Goal: Use online tool/utility: Utilize a website feature to perform a specific function

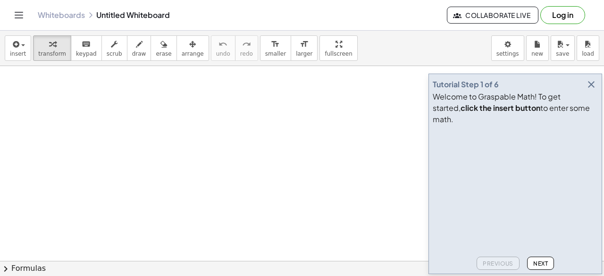
drag, startPoint x: 66, startPoint y: 105, endPoint x: 70, endPoint y: 132, distance: 27.1
click at [132, 52] on span "draw" at bounding box center [139, 53] width 14 height 7
drag, startPoint x: 84, startPoint y: 94, endPoint x: 88, endPoint y: 134, distance: 40.2
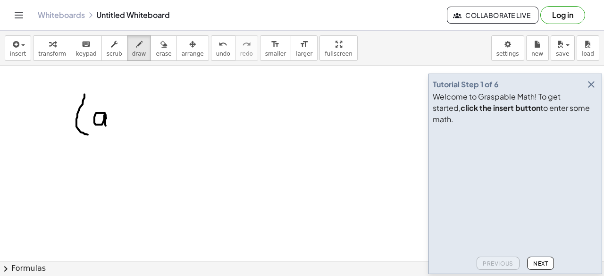
drag, startPoint x: 106, startPoint y: 118, endPoint x: 106, endPoint y: 125, distance: 7.1
drag, startPoint x: 110, startPoint y: 91, endPoint x: 130, endPoint y: 108, distance: 26.4
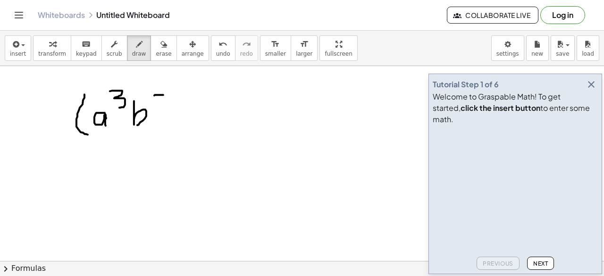
drag, startPoint x: 154, startPoint y: 95, endPoint x: 163, endPoint y: 94, distance: 9.0
drag, startPoint x: 174, startPoint y: 78, endPoint x: 171, endPoint y: 91, distance: 13.0
drag, startPoint x: 168, startPoint y: 97, endPoint x: 181, endPoint y: 95, distance: 13.3
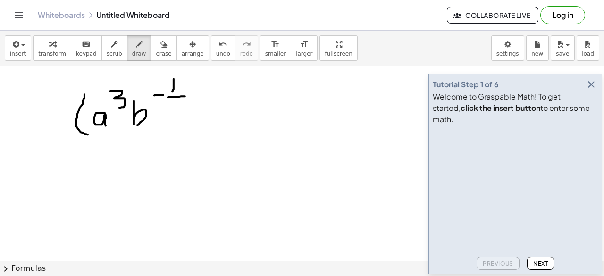
drag, startPoint x: 171, startPoint y: 98, endPoint x: 174, endPoint y: 116, distance: 19.1
drag, startPoint x: 192, startPoint y: 80, endPoint x: 186, endPoint y: 130, distance: 49.8
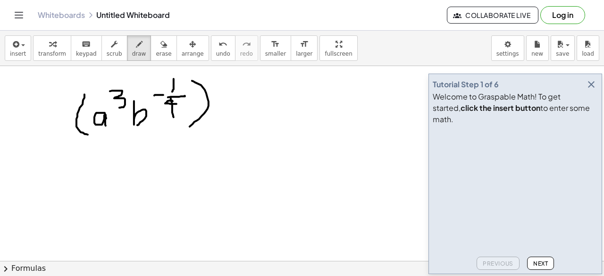
click at [156, 52] on span "erase" at bounding box center [164, 53] width 16 height 7
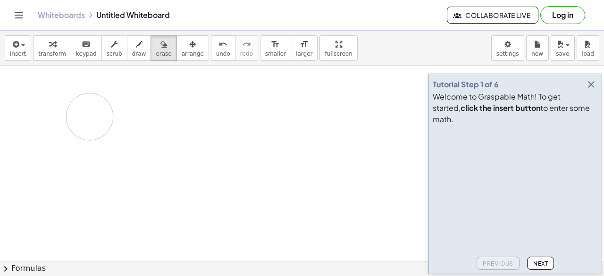
drag, startPoint x: 94, startPoint y: 104, endPoint x: 54, endPoint y: 134, distance: 50.5
click at [54, 48] on div "button" at bounding box center [52, 43] width 28 height 11
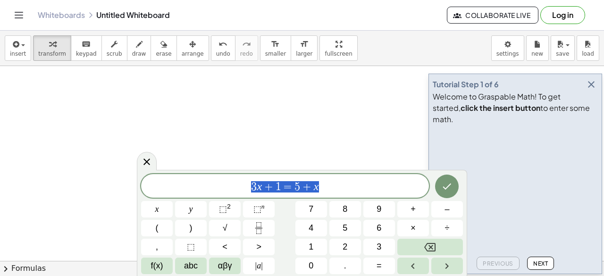
drag, startPoint x: 338, startPoint y: 189, endPoint x: 155, endPoint y: 20, distance: 248.9
click at [196, 189] on span "3 x + 1 = 5 + x" at bounding box center [285, 186] width 288 height 13
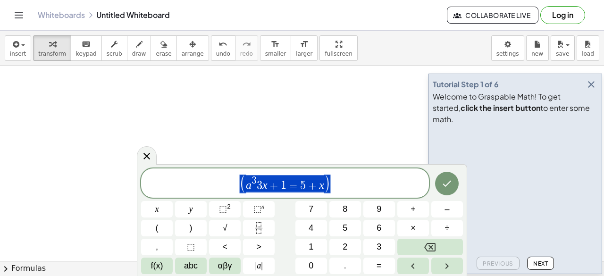
drag, startPoint x: 332, startPoint y: 180, endPoint x: 234, endPoint y: 195, distance: 99.6
click at [234, 194] on div "**********" at bounding box center [285, 182] width 288 height 29
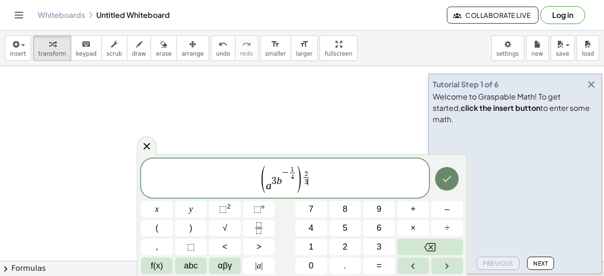
click at [450, 182] on icon "Done" at bounding box center [446, 178] width 11 height 11
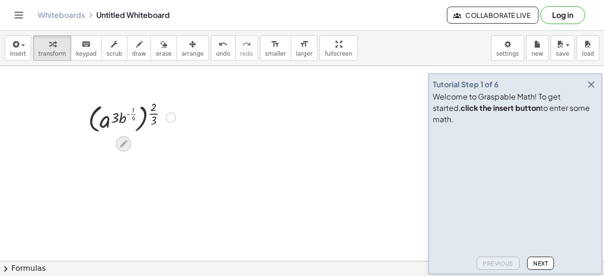
click at [122, 139] on icon at bounding box center [123, 144] width 10 height 10
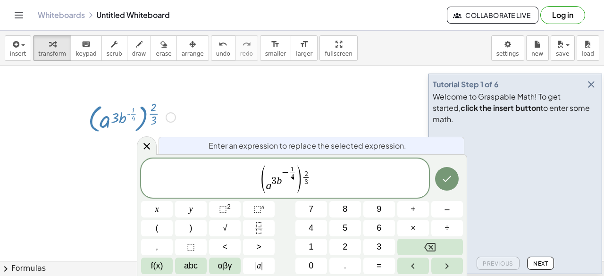
drag, startPoint x: 292, startPoint y: 179, endPoint x: 281, endPoint y: 180, distance: 11.8
click at [280, 180] on var "b" at bounding box center [278, 179] width 5 height 11
drag, startPoint x: 281, startPoint y: 174, endPoint x: 333, endPoint y: 181, distance: 51.9
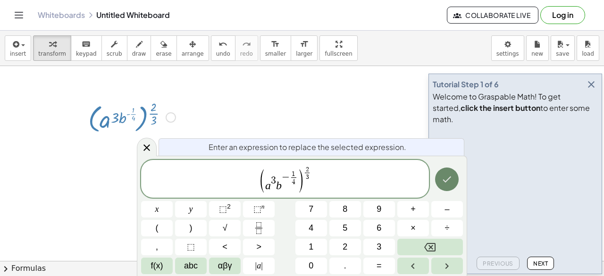
click at [439, 179] on button "Done" at bounding box center [447, 179] width 24 height 24
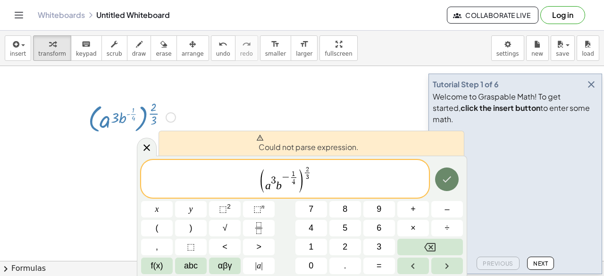
click at [451, 183] on icon "Done" at bounding box center [446, 179] width 11 height 11
click at [146, 143] on icon at bounding box center [146, 147] width 11 height 11
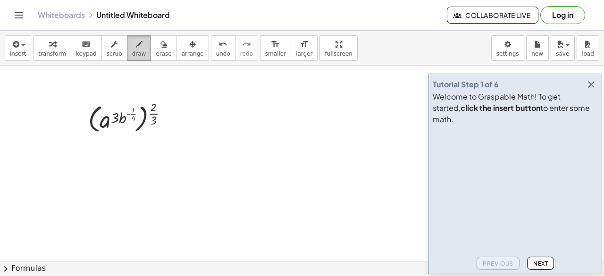
click at [132, 55] on button "draw" at bounding box center [139, 47] width 25 height 25
click at [127, 52] on button "draw" at bounding box center [139, 47] width 25 height 25
click at [109, 53] on span "scrub" at bounding box center [115, 53] width 16 height 7
click at [132, 50] on span "draw" at bounding box center [139, 53] width 14 height 7
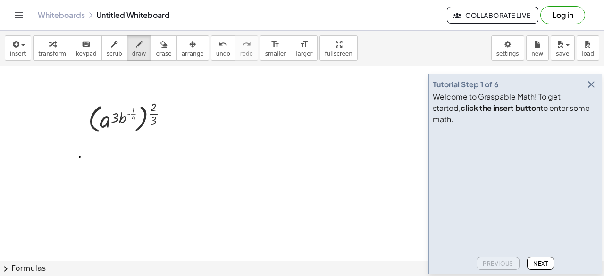
drag, startPoint x: 80, startPoint y: 156, endPoint x: 94, endPoint y: 157, distance: 14.6
drag, startPoint x: 83, startPoint y: 163, endPoint x: 102, endPoint y: 163, distance: 19.3
drag, startPoint x: 123, startPoint y: 145, endPoint x: 120, endPoint y: 174, distance: 29.3
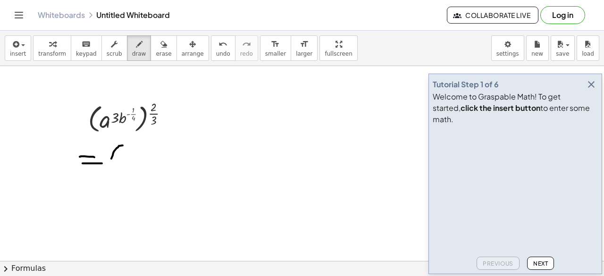
drag, startPoint x: 129, startPoint y: 155, endPoint x: 133, endPoint y: 164, distance: 9.3
drag, startPoint x: 146, startPoint y: 143, endPoint x: 140, endPoint y: 153, distance: 11.4
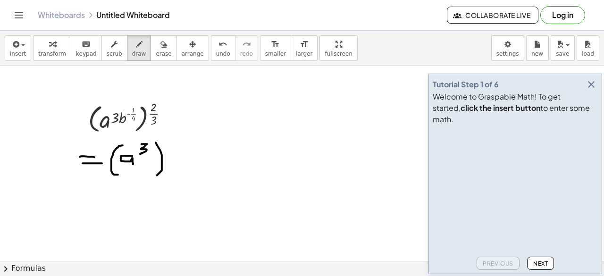
drag, startPoint x: 162, startPoint y: 165, endPoint x: 158, endPoint y: 168, distance: 5.0
drag, startPoint x: 168, startPoint y: 133, endPoint x: 175, endPoint y: 142, distance: 11.4
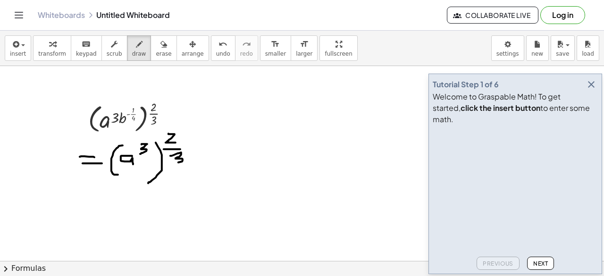
drag, startPoint x: 170, startPoint y: 155, endPoint x: 172, endPoint y: 166, distance: 11.0
drag, startPoint x: 212, startPoint y: 148, endPoint x: 219, endPoint y: 155, distance: 10.0
drag, startPoint x: 219, startPoint y: 150, endPoint x: 229, endPoint y: 166, distance: 19.1
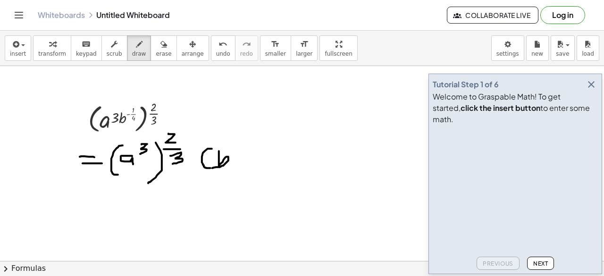
drag, startPoint x: 229, startPoint y: 141, endPoint x: 240, endPoint y: 141, distance: 10.4
drag, startPoint x: 248, startPoint y: 130, endPoint x: 244, endPoint y: 143, distance: 13.7
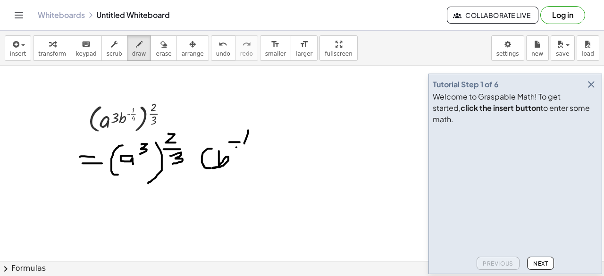
drag, startPoint x: 236, startPoint y: 147, endPoint x: 256, endPoint y: 147, distance: 19.8
drag, startPoint x: 249, startPoint y: 152, endPoint x: 253, endPoint y: 157, distance: 6.0
drag, startPoint x: 253, startPoint y: 158, endPoint x: 252, endPoint y: 163, distance: 5.3
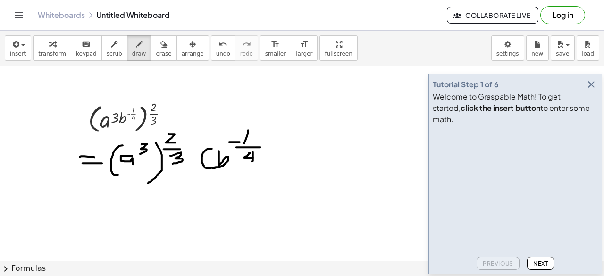
drag, startPoint x: 272, startPoint y: 153, endPoint x: 257, endPoint y: 182, distance: 32.9
drag, startPoint x: 280, startPoint y: 132, endPoint x: 289, endPoint y: 142, distance: 13.4
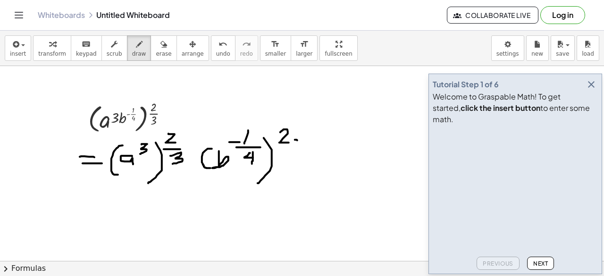
drag, startPoint x: 297, startPoint y: 140, endPoint x: 291, endPoint y: 147, distance: 9.1
drag, startPoint x: 295, startPoint y: 147, endPoint x: 292, endPoint y: 160, distance: 13.9
click at [41, 46] on div "button" at bounding box center [52, 43] width 28 height 11
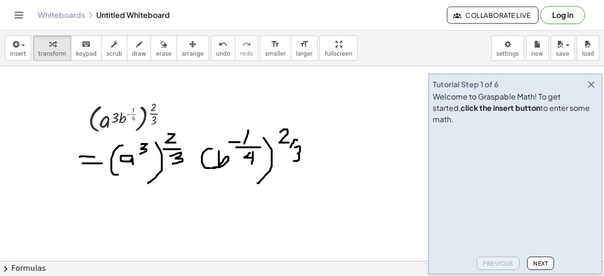
drag, startPoint x: 62, startPoint y: 132, endPoint x: 254, endPoint y: 173, distance: 196.1
click at [82, 49] on icon "keyboard" at bounding box center [86, 44] width 9 height 11
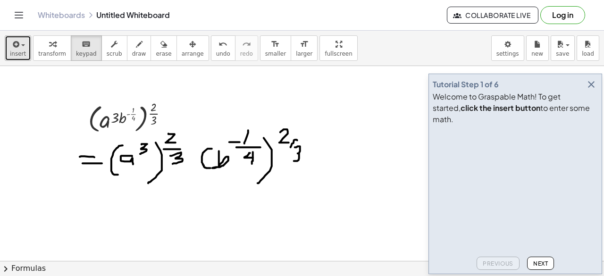
click at [21, 50] on span "insert" at bounding box center [18, 53] width 16 height 7
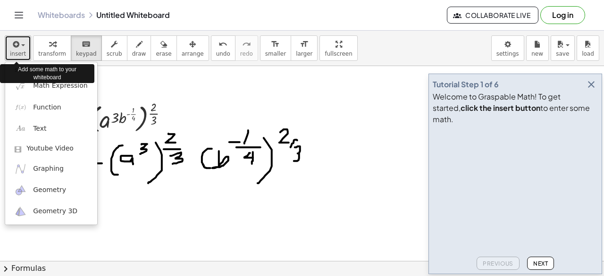
click at [20, 50] on span "insert" at bounding box center [18, 53] width 16 height 7
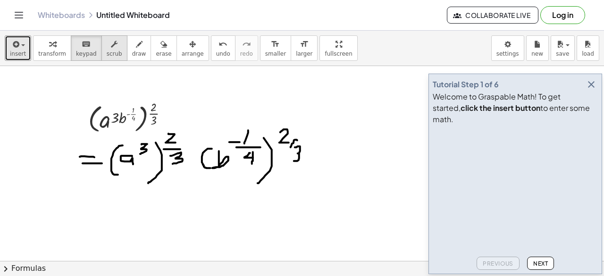
click at [101, 44] on button "scrub" at bounding box center [114, 47] width 26 height 25
drag, startPoint x: 156, startPoint y: 159, endPoint x: 218, endPoint y: 120, distance: 73.3
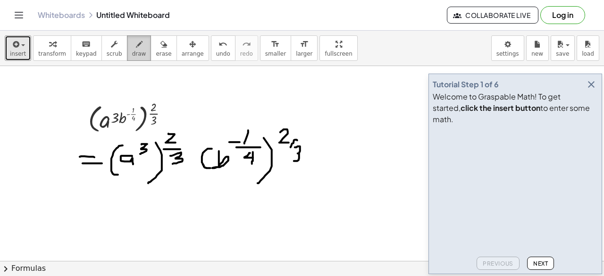
click at [132, 50] on span "draw" at bounding box center [139, 53] width 14 height 7
click at [156, 50] on span "erase" at bounding box center [164, 53] width 16 height 7
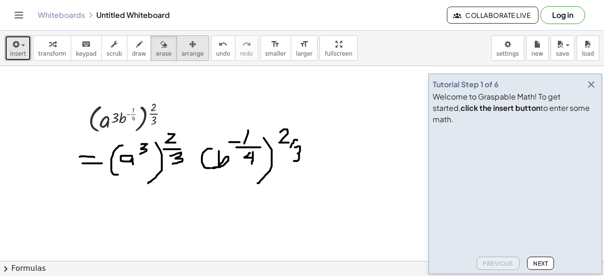
click at [182, 50] on span "arrange" at bounding box center [193, 53] width 22 height 7
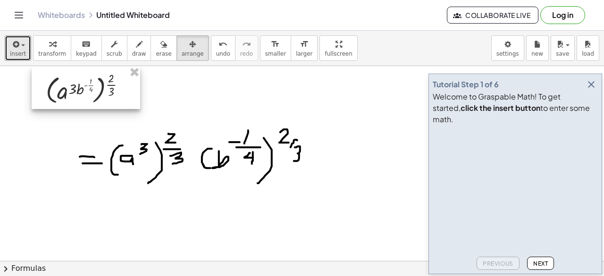
drag, startPoint x: 109, startPoint y: 115, endPoint x: 74, endPoint y: 95, distance: 40.5
click at [74, 95] on div at bounding box center [86, 87] width 108 height 42
click at [158, 49] on button "erase" at bounding box center [163, 47] width 26 height 25
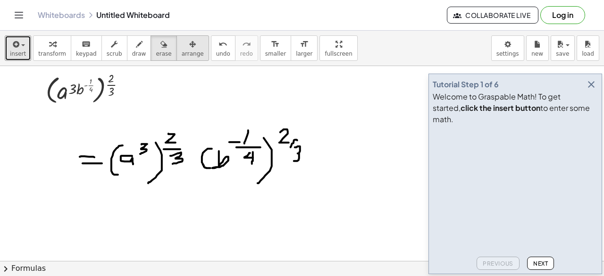
click at [182, 47] on div "button" at bounding box center [193, 43] width 22 height 11
click at [189, 46] on icon "button" at bounding box center [192, 44] width 7 height 11
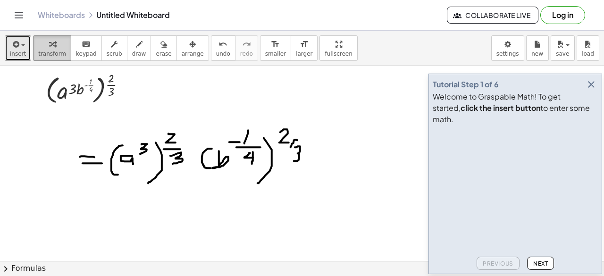
click at [57, 55] on span "transform" at bounding box center [52, 53] width 28 height 7
click at [156, 50] on span "erase" at bounding box center [164, 53] width 16 height 7
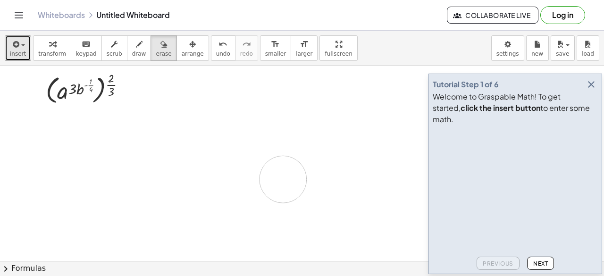
drag, startPoint x: 346, startPoint y: 156, endPoint x: 182, endPoint y: 177, distance: 165.4
click at [156, 51] on span "erase" at bounding box center [164, 53] width 16 height 7
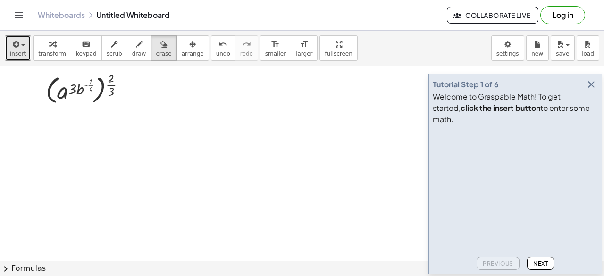
drag, startPoint x: 97, startPoint y: 89, endPoint x: 93, endPoint y: 84, distance: 5.7
click at [185, 52] on button "arrange" at bounding box center [192, 47] width 33 height 25
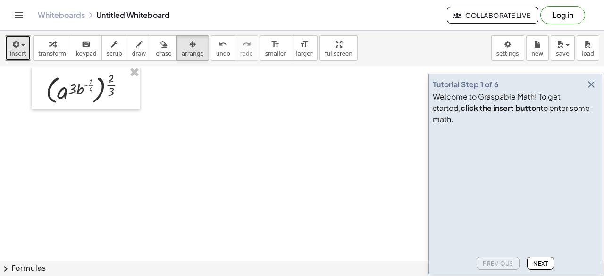
click at [68, 91] on div at bounding box center [86, 87] width 108 height 42
click at [132, 50] on span "draw" at bounding box center [139, 53] width 14 height 7
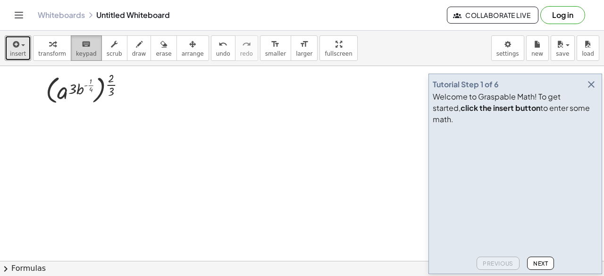
click at [76, 48] on div "keyboard" at bounding box center [86, 43] width 21 height 11
click at [33, 51] on button "transform" at bounding box center [52, 47] width 38 height 25
click at [76, 97] on div at bounding box center [89, 88] width 97 height 38
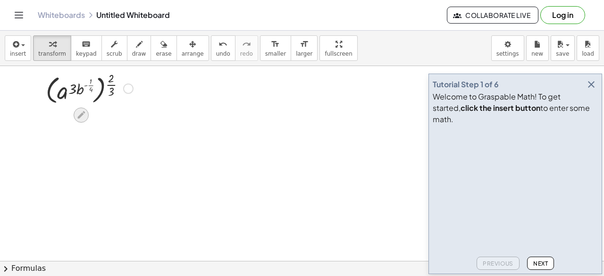
click at [77, 115] on icon at bounding box center [81, 115] width 10 height 10
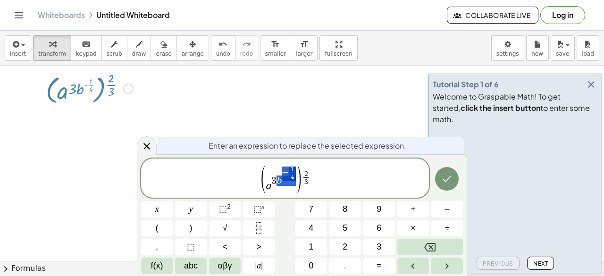
drag, startPoint x: 277, startPoint y: 179, endPoint x: 324, endPoint y: 173, distance: 47.1
click at [321, 173] on span "( a 3 b − 1 4 ​ ) 2 3 ​" at bounding box center [285, 178] width 288 height 29
drag, startPoint x: 279, startPoint y: 183, endPoint x: 297, endPoint y: 179, distance: 18.0
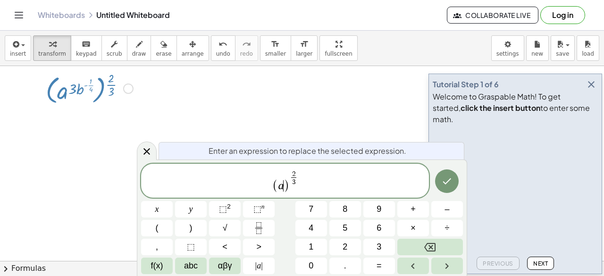
click at [296, 179] on span "2 3 ​" at bounding box center [294, 178] width 8 height 16
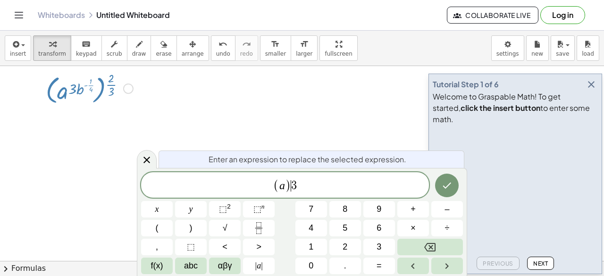
click at [296, 180] on span "( a ) ​ 3" at bounding box center [285, 186] width 288 height 16
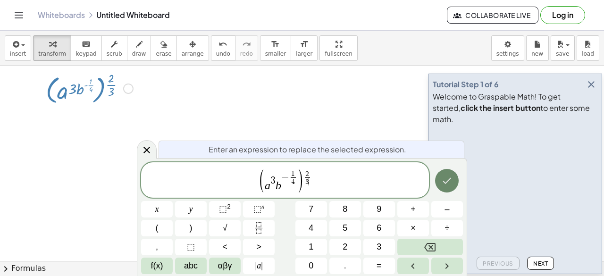
click at [446, 172] on button "Done" at bounding box center [447, 181] width 24 height 24
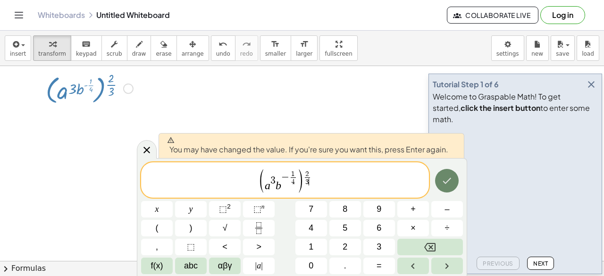
click at [442, 186] on button "Done" at bounding box center [447, 181] width 24 height 24
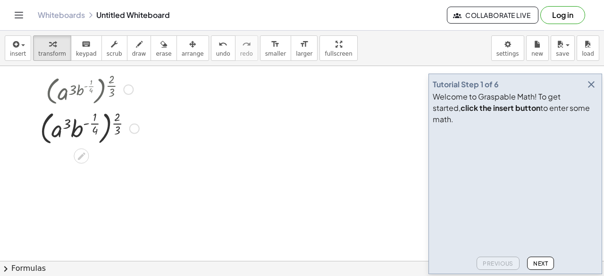
click at [114, 123] on div at bounding box center [89, 128] width 108 height 41
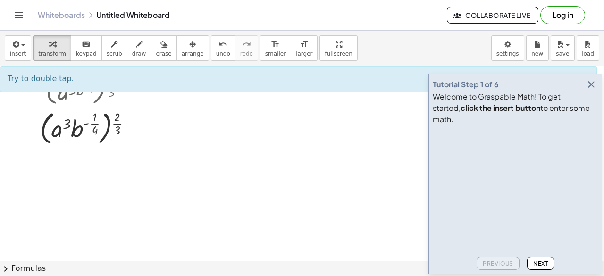
click at [124, 87] on div "Try to double tap. ×" at bounding box center [298, 79] width 596 height 26
click at [124, 111] on div at bounding box center [89, 128] width 108 height 41
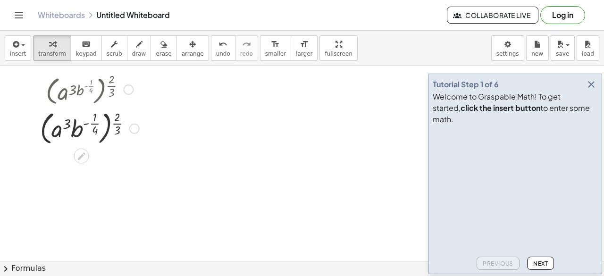
click at [127, 89] on div at bounding box center [128, 89] width 10 height 10
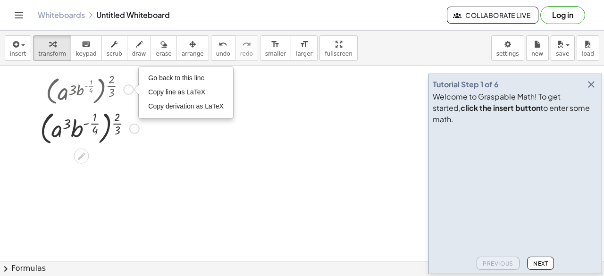
click at [127, 87] on div "Go back to this line Copy line as LaTeX Copy derivation as LaTeX" at bounding box center [128, 89] width 10 height 10
drag, startPoint x: 38, startPoint y: 87, endPoint x: 105, endPoint y: 97, distance: 67.6
click at [40, 97] on div at bounding box center [33, 108] width 14 height 83
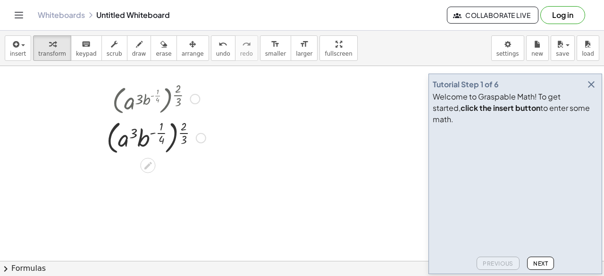
drag, startPoint x: 125, startPoint y: 120, endPoint x: 78, endPoint y: 116, distance: 47.3
drag, startPoint x: 136, startPoint y: 132, endPoint x: 286, endPoint y: 120, distance: 150.4
drag, startPoint x: 134, startPoint y: 134, endPoint x: 156, endPoint y: 142, distance: 22.5
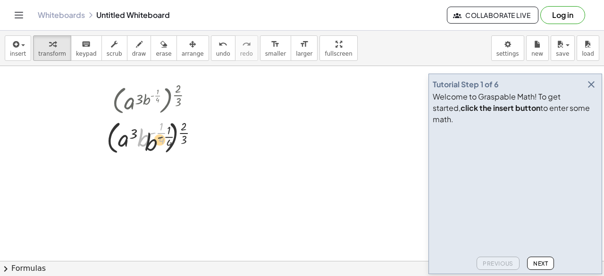
drag, startPoint x: 148, startPoint y: 141, endPoint x: 188, endPoint y: 157, distance: 43.5
click at [188, 157] on div "( a ( · 3 · b ( - · 1 · 4 ) ) ) ( · 2 · 3 ) Go back to this line Copy line as L…" at bounding box center [152, 118] width 120 height 83
drag, startPoint x: 188, startPoint y: 157, endPoint x: 220, endPoint y: 149, distance: 32.6
drag, startPoint x: 134, startPoint y: 131, endPoint x: 221, endPoint y: 116, distance: 87.9
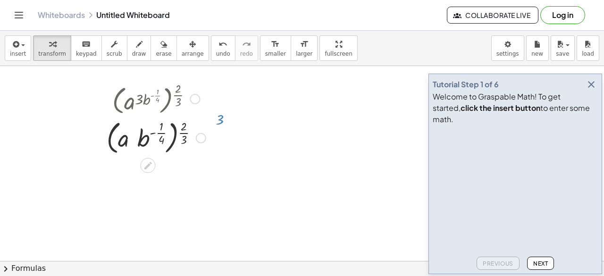
drag, startPoint x: 221, startPoint y: 116, endPoint x: 130, endPoint y: 138, distance: 93.1
click at [130, 138] on div at bounding box center [156, 137] width 108 height 41
click at [132, 134] on div at bounding box center [156, 137] width 108 height 41
drag, startPoint x: 132, startPoint y: 134, endPoint x: 250, endPoint y: 139, distance: 118.9
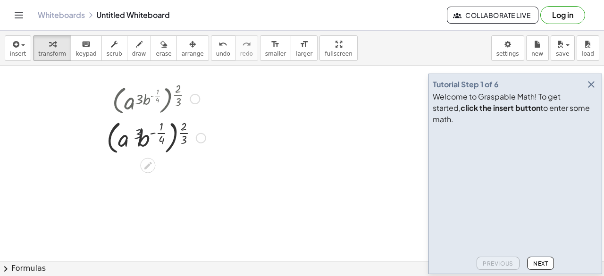
click at [127, 133] on div at bounding box center [156, 137] width 108 height 41
click at [129, 133] on div at bounding box center [156, 137] width 108 height 41
drag, startPoint x: 131, startPoint y: 133, endPoint x: 220, endPoint y: 125, distance: 89.0
drag, startPoint x: 219, startPoint y: 140, endPoint x: 250, endPoint y: 152, distance: 33.4
drag, startPoint x: 190, startPoint y: 132, endPoint x: 189, endPoint y: 160, distance: 28.3
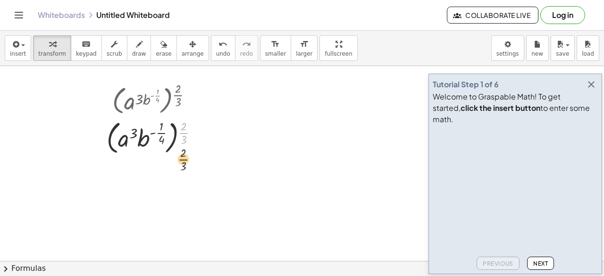
drag, startPoint x: 182, startPoint y: 130, endPoint x: 193, endPoint y: 130, distance: 10.8
click at [202, 130] on div at bounding box center [156, 137] width 108 height 41
click at [197, 101] on div "Go back to this line Copy line as LaTeX Copy derivation as LaTeX" at bounding box center [195, 99] width 10 height 10
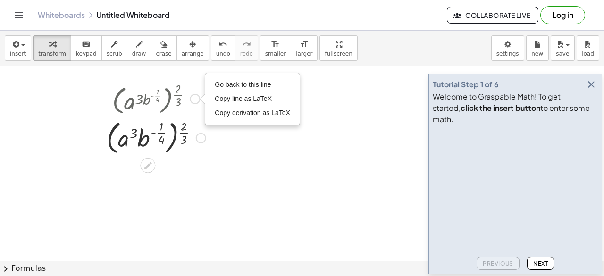
click at [197, 100] on div "Go back to this line Copy line as LaTeX Copy derivation as LaTeX" at bounding box center [195, 99] width 10 height 10
drag, startPoint x: 122, startPoint y: 92, endPoint x: 164, endPoint y: 92, distance: 41.5
click at [164, 92] on div at bounding box center [156, 98] width 108 height 38
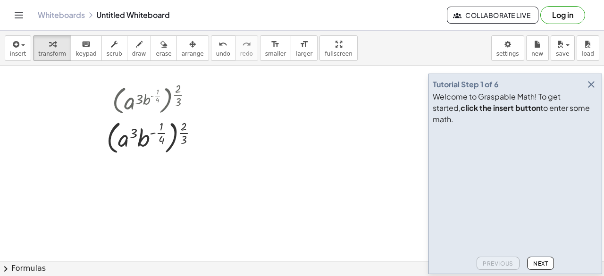
drag, startPoint x: 155, startPoint y: 50, endPoint x: 91, endPoint y: 91, distance: 75.6
click at [156, 50] on span "erase" at bounding box center [164, 53] width 16 height 7
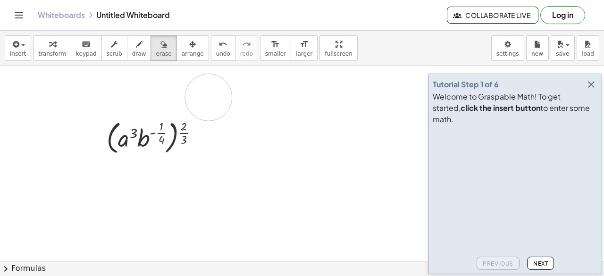
drag, startPoint x: 202, startPoint y: 96, endPoint x: 211, endPoint y: 98, distance: 9.5
drag, startPoint x: 102, startPoint y: 87, endPoint x: 223, endPoint y: 89, distance: 121.2
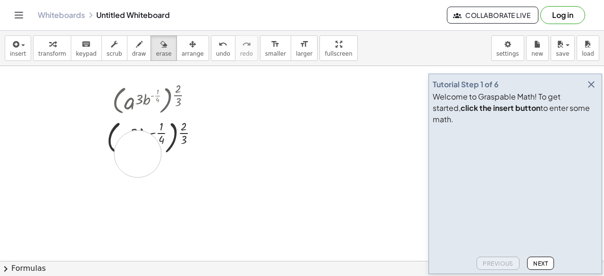
drag, startPoint x: 150, startPoint y: 46, endPoint x: 130, endPoint y: 117, distance: 73.9
click at [160, 46] on icon "button" at bounding box center [163, 44] width 7 height 11
drag, startPoint x: 150, startPoint y: 132, endPoint x: 66, endPoint y: 111, distance: 86.2
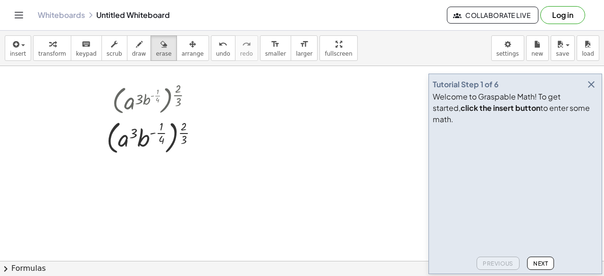
click at [6, 39] on button "insert" at bounding box center [18, 47] width 26 height 25
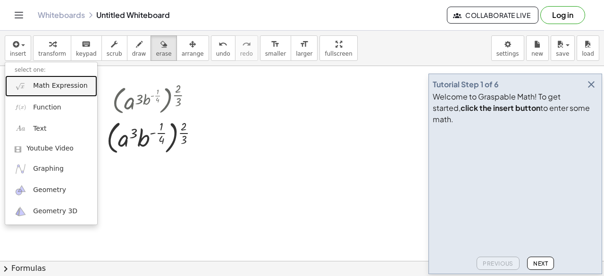
click at [58, 79] on link "Math Expression" at bounding box center [51, 85] width 92 height 21
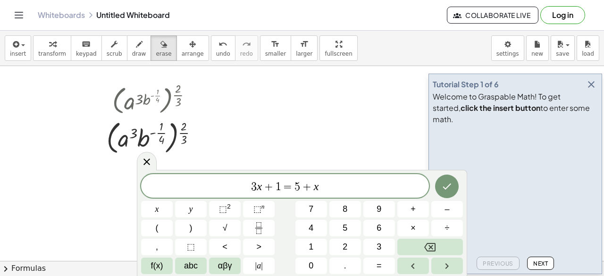
click at [445, 188] on icon "Done" at bounding box center [447, 186] width 8 height 6
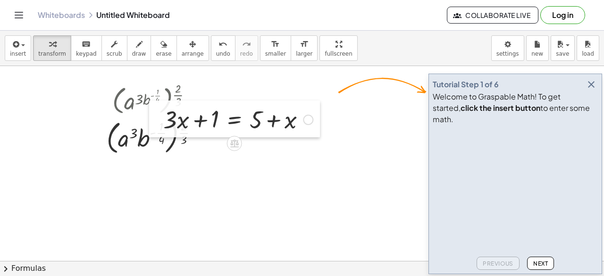
drag, startPoint x: 306, startPoint y: 99, endPoint x: 209, endPoint y: 115, distance: 97.8
click at [163, 115] on div at bounding box center [156, 118] width 14 height 37
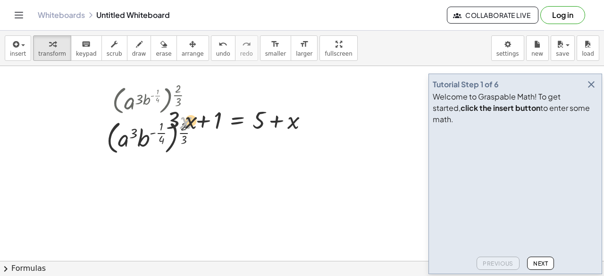
click at [209, 115] on div at bounding box center [240, 119] width 159 height 32
drag, startPoint x: 207, startPoint y: 122, endPoint x: 285, endPoint y: 118, distance: 77.4
click at [285, 118] on div at bounding box center [240, 119] width 159 height 32
drag, startPoint x: 168, startPoint y: 116, endPoint x: 238, endPoint y: 116, distance: 69.8
click at [238, 116] on div at bounding box center [240, 119] width 219 height 32
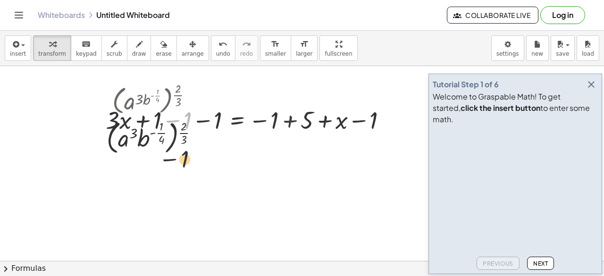
drag, startPoint x: 191, startPoint y: 115, endPoint x: 188, endPoint y: 156, distance: 41.6
click at [363, 114] on div at bounding box center [250, 119] width 298 height 32
click at [373, 117] on div at bounding box center [250, 119] width 298 height 32
click at [239, 147] on icon at bounding box center [237, 144] width 8 height 8
click at [240, 145] on div "×" at bounding box center [237, 143] width 15 height 15
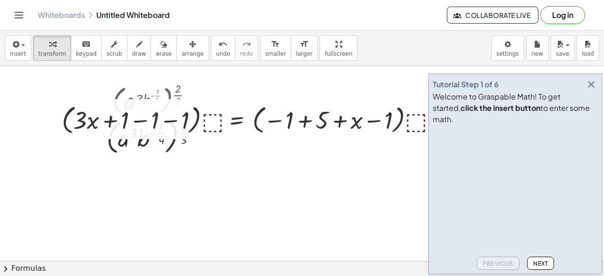
drag, startPoint x: 146, startPoint y: 113, endPoint x: 239, endPoint y: 108, distance: 92.6
click at [146, 113] on div at bounding box center [251, 119] width 389 height 36
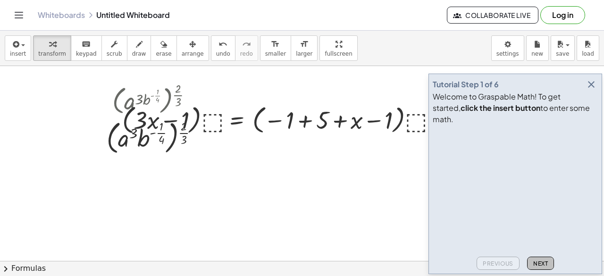
click at [529, 261] on button "Next" at bounding box center [540, 263] width 27 height 13
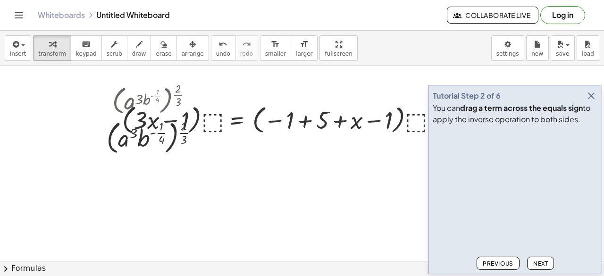
click at [529, 261] on button "Next" at bounding box center [540, 263] width 27 height 13
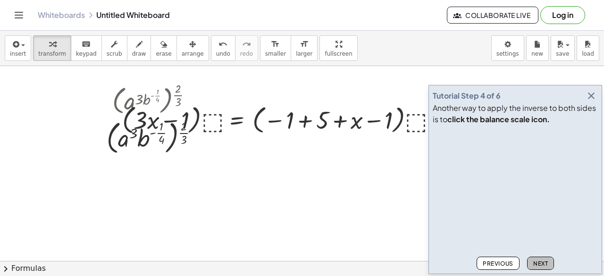
click at [529, 261] on button "Next" at bounding box center [540, 263] width 27 height 13
click at [593, 98] on icon "button" at bounding box center [590, 95] width 11 height 11
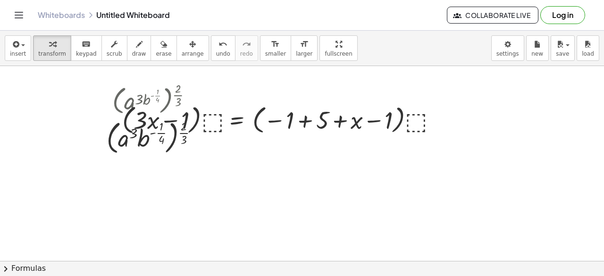
drag, startPoint x: 490, startPoint y: 93, endPoint x: 456, endPoint y: 93, distance: 34.0
click at [301, 85] on div "insert select one: Math Expression Function Text Youtube Video Graphing Geometr…" at bounding box center [302, 153] width 604 height 245
click at [182, 50] on span "arrange" at bounding box center [193, 53] width 22 height 7
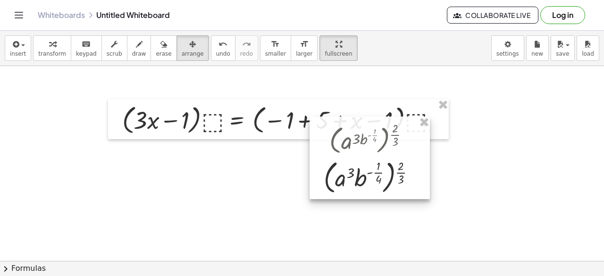
drag, startPoint x: 95, startPoint y: 89, endPoint x: 312, endPoint y: 129, distance: 220.5
click at [312, 129] on div at bounding box center [369, 157] width 120 height 83
drag, startPoint x: 421, startPoint y: 124, endPoint x: 423, endPoint y: 117, distance: 6.6
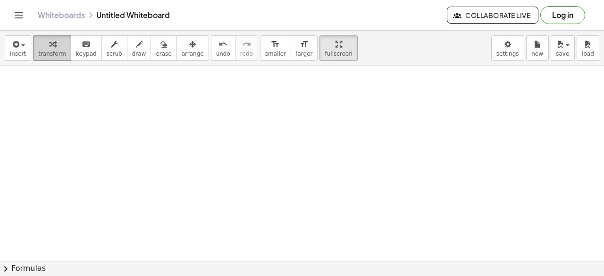
click at [56, 47] on div "button" at bounding box center [52, 43] width 28 height 11
click at [20, 47] on div "button" at bounding box center [18, 43] width 16 height 11
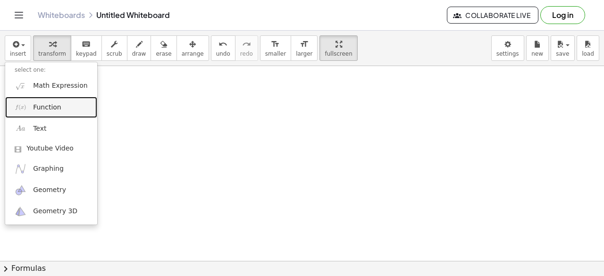
click at [53, 99] on link "Function" at bounding box center [51, 107] width 92 height 21
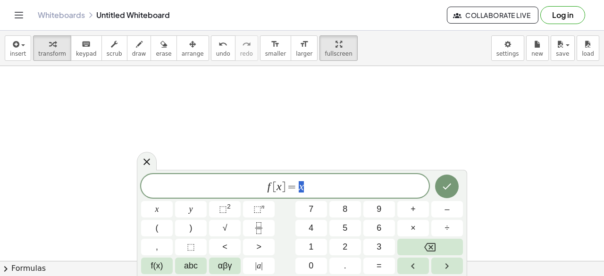
click at [451, 184] on icon "Done" at bounding box center [447, 186] width 8 height 6
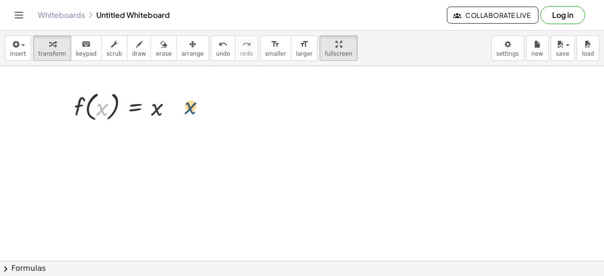
drag, startPoint x: 99, startPoint y: 108, endPoint x: 194, endPoint y: 111, distance: 95.3
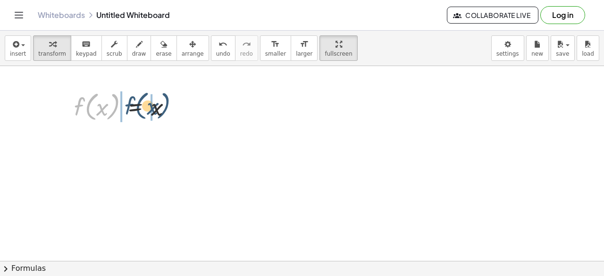
drag, startPoint x: 114, startPoint y: 106, endPoint x: 169, endPoint y: 108, distance: 55.2
click at [169, 108] on div at bounding box center [126, 106] width 115 height 36
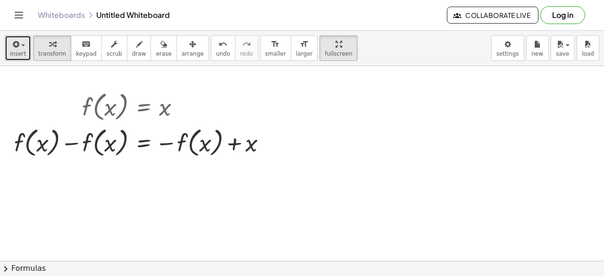
click at [21, 51] on span "insert" at bounding box center [18, 53] width 16 height 7
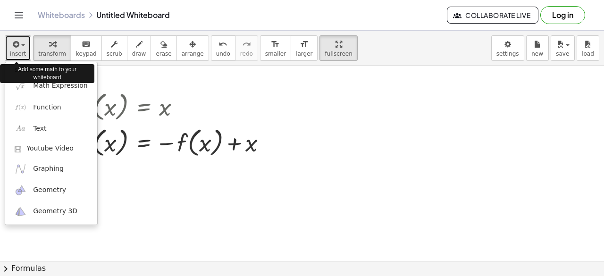
click at [21, 51] on span "insert" at bounding box center [18, 53] width 16 height 7
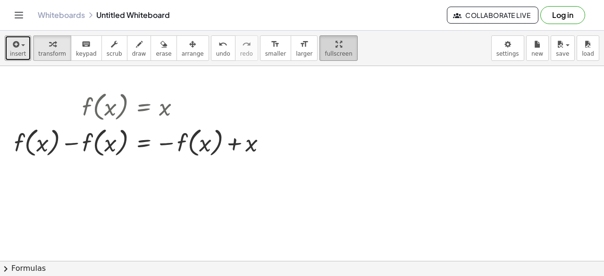
click at [335, 43] on icon "button" at bounding box center [338, 44] width 7 height 11
drag, startPoint x: 306, startPoint y: 43, endPoint x: 306, endPoint y: 84, distance: 41.0
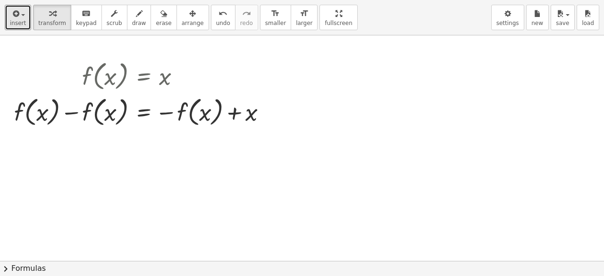
click at [306, 84] on div "insert select one: Math Expression Function Text Youtube Video Graphing Geometr…" at bounding box center [302, 138] width 604 height 276
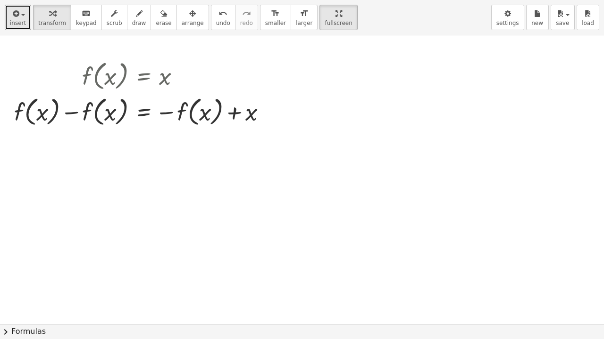
click at [310, 0] on html "Graspable Math Activities Get Started Activity Bank Assigned Work Classes White…" at bounding box center [302, 169] width 604 height 339
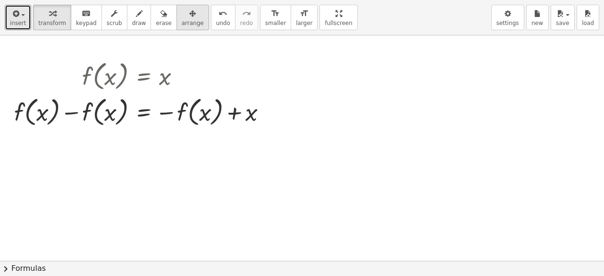
click at [182, 19] on div "button" at bounding box center [193, 13] width 22 height 11
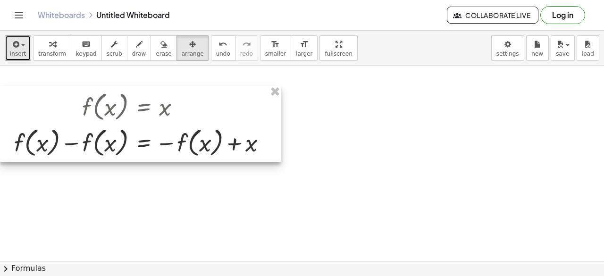
drag, startPoint x: 22, startPoint y: 114, endPoint x: 57, endPoint y: 114, distance: 34.4
click at [35, 114] on div at bounding box center [140, 124] width 281 height 76
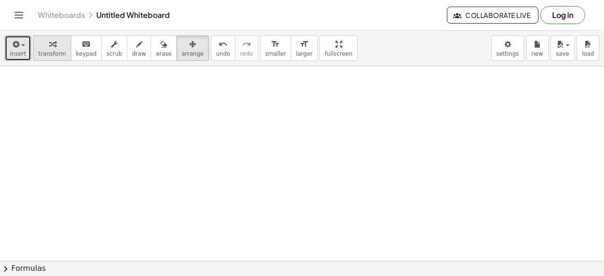
click at [52, 43] on div "button" at bounding box center [52, 43] width 28 height 11
click at [50, 46] on icon "button" at bounding box center [52, 44] width 7 height 11
click at [71, 51] on button "keyboard keypad" at bounding box center [86, 47] width 31 height 25
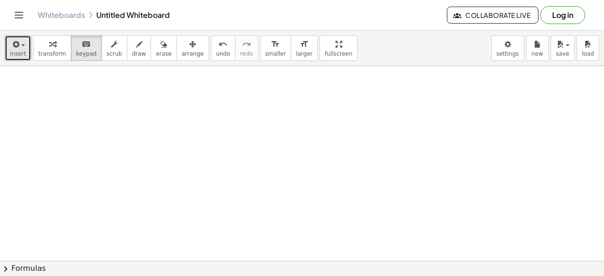
click at [56, 47] on div "button" at bounding box center [52, 43] width 28 height 11
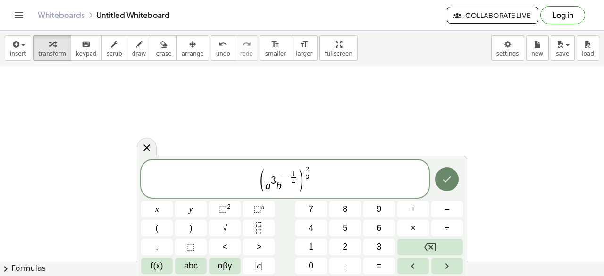
click at [440, 179] on button "Done" at bounding box center [447, 179] width 24 height 24
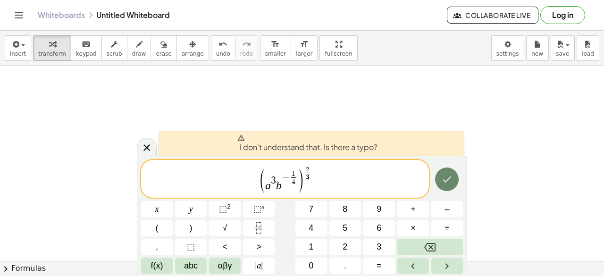
click at [449, 182] on icon "Done" at bounding box center [446, 179] width 11 height 11
click at [286, 182] on span "− ​ 1 4 ​" at bounding box center [289, 178] width 16 height 16
click at [303, 182] on span "( a 3 b − ​ 1 4 ​ ) 2 3 ​" at bounding box center [285, 180] width 288 height 28
click at [290, 182] on span "1 4 ​" at bounding box center [294, 178] width 8 height 16
click at [282, 185] on span "− ​ 1 4 ​" at bounding box center [289, 178] width 16 height 16
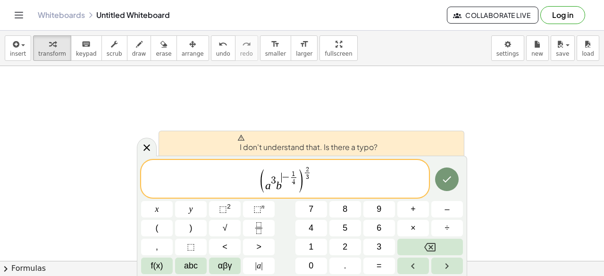
click at [275, 188] on span "a 3 b ​ − 1 4 ​" at bounding box center [281, 180] width 33 height 21
click at [319, 188] on span "( a 3 ​ b − 1 4 ​ ) 2 3 ​" at bounding box center [285, 180] width 288 height 28
click at [447, 179] on icon "Done" at bounding box center [446, 179] width 11 height 11
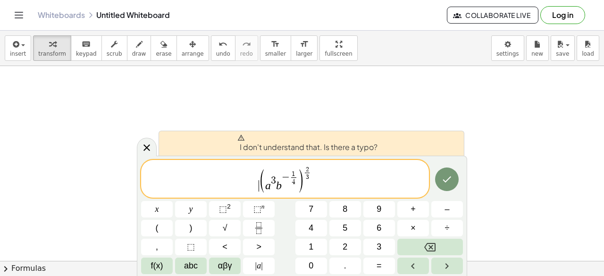
drag, startPoint x: 191, startPoint y: 180, endPoint x: 182, endPoint y: 127, distance: 54.1
click at [187, 127] on body "Graspable Math Activities Get Started Activity Bank Assigned Work Classes White…" at bounding box center [302, 138] width 604 height 276
click at [151, 156] on div at bounding box center [147, 147] width 20 height 18
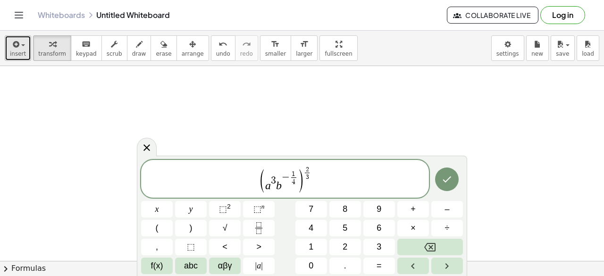
click at [16, 50] on span "insert" at bounding box center [18, 53] width 16 height 7
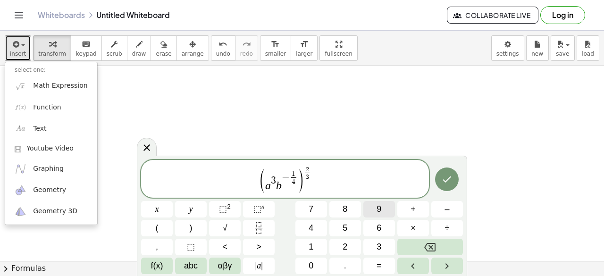
click at [383, 209] on button "9" at bounding box center [379, 209] width 32 height 17
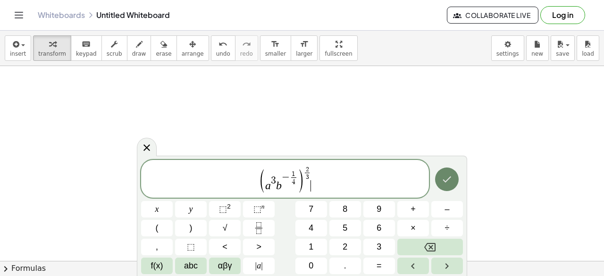
click at [446, 176] on icon "Done" at bounding box center [446, 179] width 11 height 11
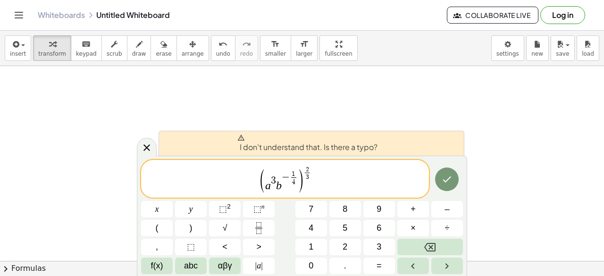
click at [282, 192] on span "( a 3 b − 1 4 ​ )" at bounding box center [281, 181] width 45 height 24
click at [274, 183] on span "3" at bounding box center [273, 180] width 5 height 10
click at [283, 185] on span "​ − 1 4 ​" at bounding box center [289, 178] width 16 height 16
click at [289, 174] on span "− ​ 1 4 ​" at bounding box center [289, 178] width 16 height 16
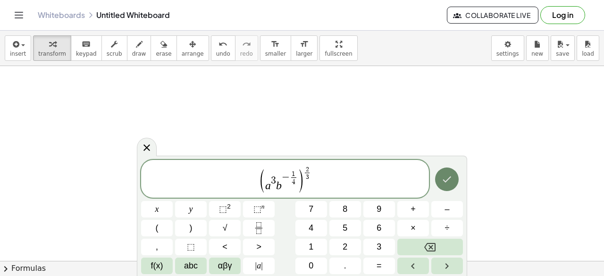
click at [442, 178] on icon "Done" at bounding box center [446, 179] width 11 height 11
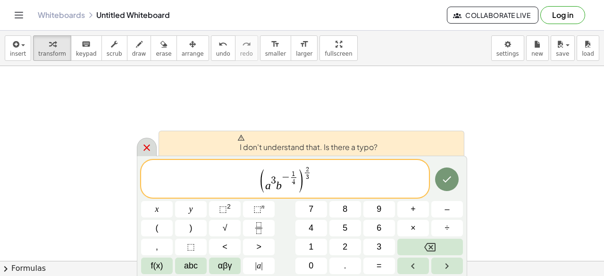
click at [145, 142] on icon at bounding box center [146, 147] width 11 height 11
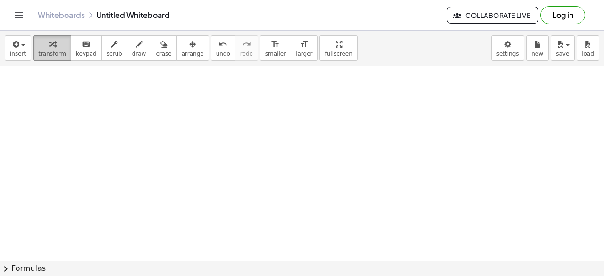
click at [33, 54] on button "transform" at bounding box center [52, 47] width 38 height 25
click at [17, 53] on span "insert" at bounding box center [18, 53] width 16 height 7
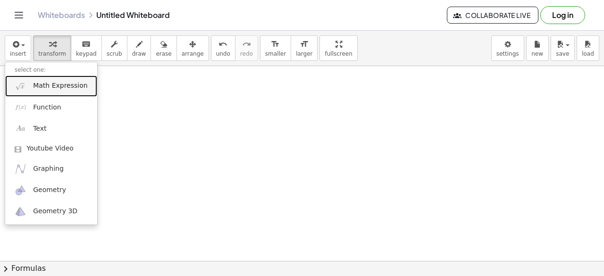
click at [59, 92] on link "Math Expression" at bounding box center [51, 85] width 92 height 21
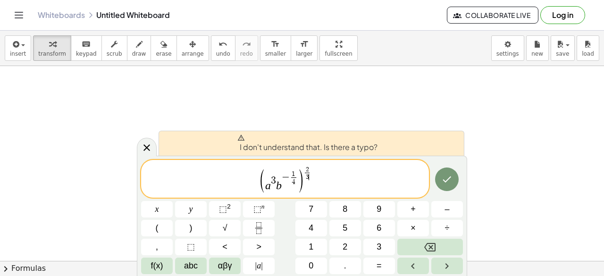
click at [299, 176] on span ")" at bounding box center [300, 180] width 7 height 25
click at [330, 176] on span "( a 3 b − 1 4 ​ ​ ) 2 3 ​" at bounding box center [285, 180] width 288 height 28
drag, startPoint x: 280, startPoint y: 182, endPoint x: 273, endPoint y: 182, distance: 6.1
click at [279, 182] on var "b" at bounding box center [279, 185] width 6 height 12
click at [273, 182] on span "3" at bounding box center [273, 180] width 5 height 10
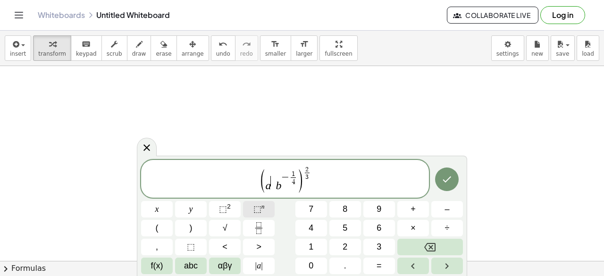
click at [259, 208] on span "⬚" at bounding box center [257, 208] width 8 height 9
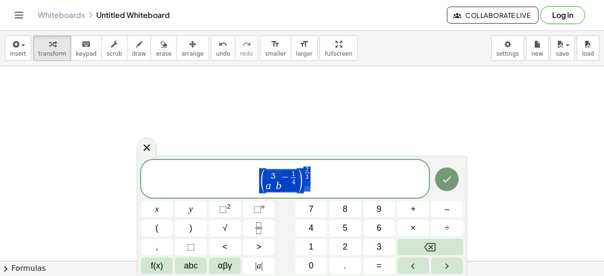
drag, startPoint x: 340, startPoint y: 175, endPoint x: 244, endPoint y: 184, distance: 97.1
click at [244, 184] on span "( a 3 b − 1 4 ​ ) 2 3 ​" at bounding box center [285, 180] width 288 height 28
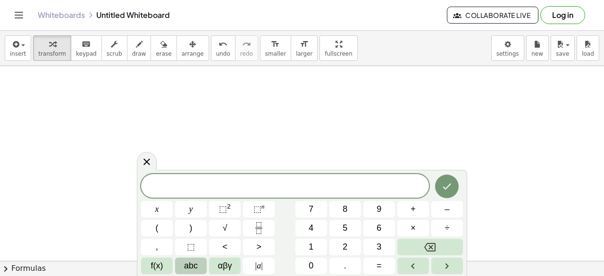
click at [191, 271] on span "abc" at bounding box center [191, 265] width 14 height 13
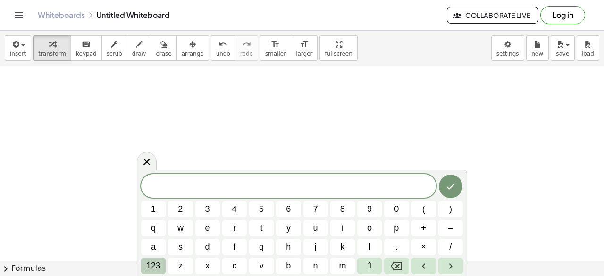
click at [159, 263] on span "123" at bounding box center [153, 265] width 14 height 13
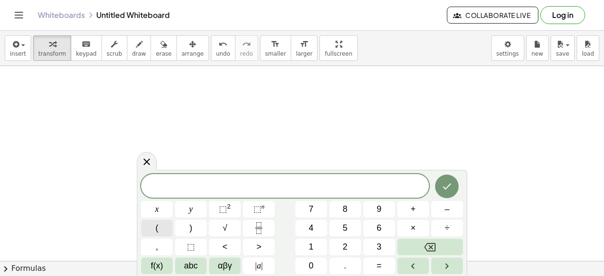
click at [157, 232] on span "(" at bounding box center [157, 228] width 3 height 13
click at [193, 265] on span "abc" at bounding box center [191, 265] width 14 height 13
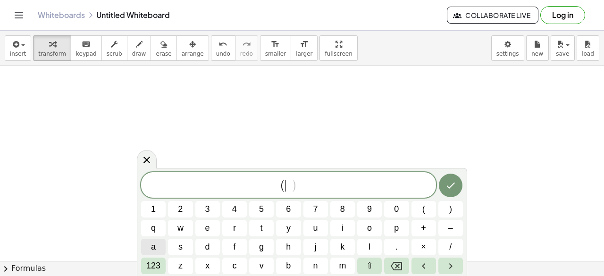
click at [150, 244] on button "a" at bounding box center [153, 247] width 25 height 17
click at [152, 265] on span "123" at bounding box center [153, 265] width 14 height 13
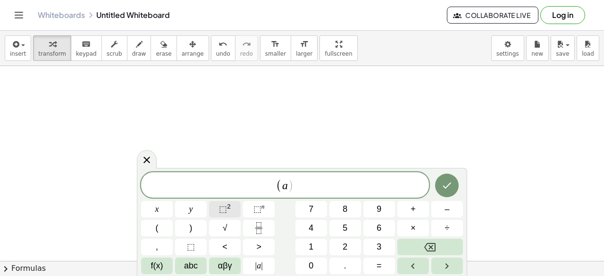
click at [220, 209] on span "⬚" at bounding box center [223, 208] width 8 height 9
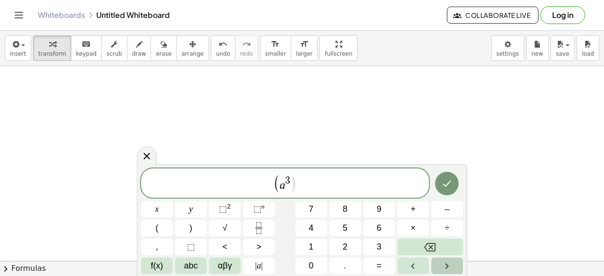
click at [443, 262] on icon "Right arrow" at bounding box center [446, 265] width 11 height 11
click at [191, 267] on span "abc" at bounding box center [191, 265] width 14 height 13
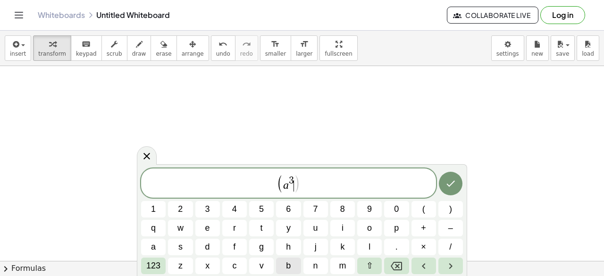
click at [295, 261] on button "b" at bounding box center [288, 265] width 25 height 17
click at [154, 260] on span "123" at bounding box center [153, 265] width 14 height 13
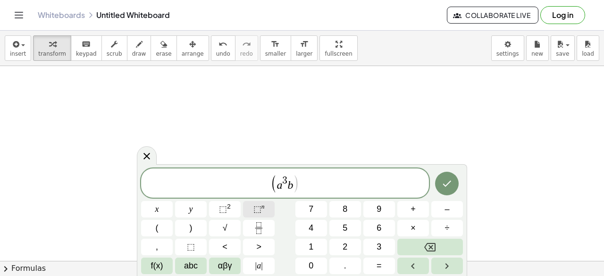
click at [270, 212] on button "⬚ n" at bounding box center [259, 209] width 32 height 17
click at [166, 266] on button "f(x)" at bounding box center [157, 265] width 32 height 17
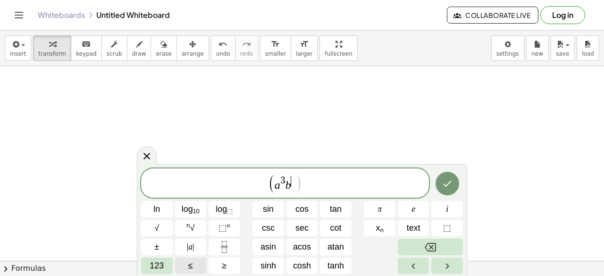
click at [166, 266] on button "123" at bounding box center [157, 265] width 32 height 17
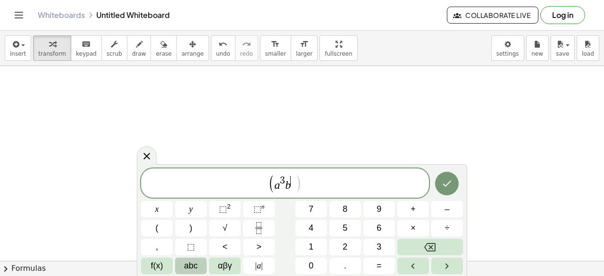
click at [179, 266] on button "abc" at bounding box center [191, 265] width 32 height 17
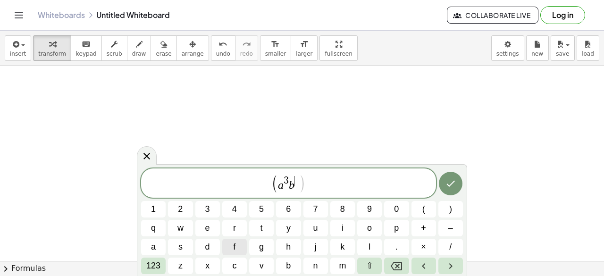
click at [179, 266] on span "z" at bounding box center [180, 265] width 4 height 13
click at [153, 265] on span "123" at bounding box center [153, 265] width 14 height 13
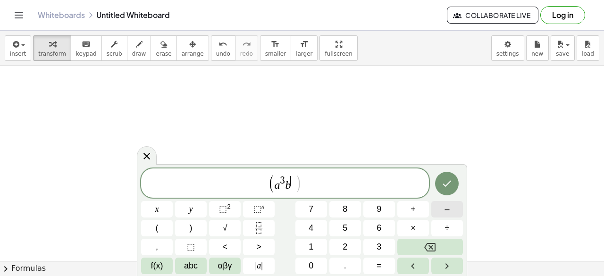
click at [443, 210] on button "–" at bounding box center [447, 209] width 32 height 17
click at [257, 236] on button "Fraction" at bounding box center [259, 228] width 32 height 17
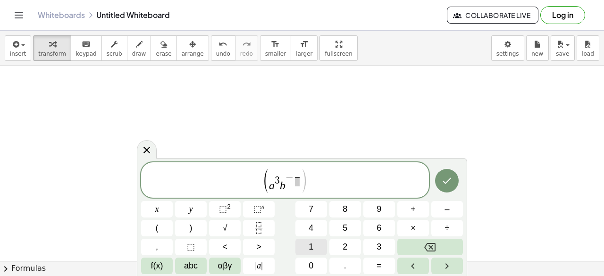
click at [309, 243] on span "1" at bounding box center [310, 246] width 5 height 13
click at [297, 189] on span "a 3 b − ​ 1 ​" at bounding box center [284, 180] width 33 height 21
click at [323, 184] on span "( a 3 b − 1 ​ ) ​" at bounding box center [285, 180] width 288 height 25
click at [294, 182] on span at bounding box center [296, 181] width 5 height 9
click at [319, 224] on button "4" at bounding box center [311, 228] width 32 height 17
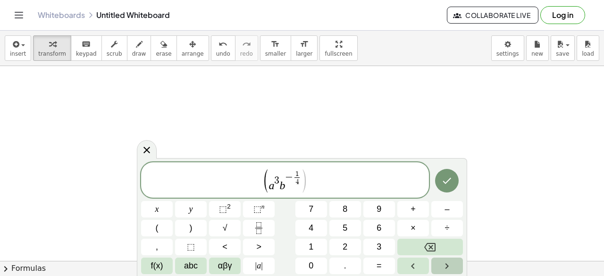
click at [441, 263] on icon "Right arrow" at bounding box center [446, 265] width 11 height 11
click at [438, 264] on button "Right arrow" at bounding box center [447, 265] width 32 height 17
click at [179, 223] on button ")" at bounding box center [191, 228] width 32 height 17
click at [263, 209] on sup "n" at bounding box center [262, 206] width 3 height 7
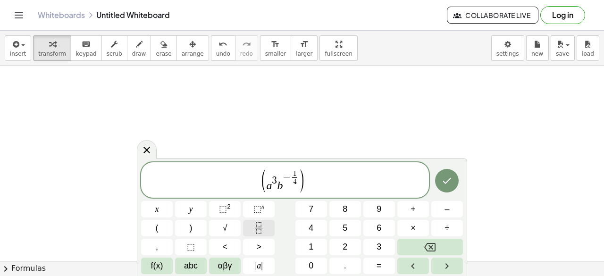
click at [266, 225] on button "Fraction" at bounding box center [259, 228] width 32 height 17
click at [335, 245] on button "2" at bounding box center [345, 247] width 32 height 17
click at [437, 265] on button "Right arrow" at bounding box center [447, 265] width 32 height 17
click at [374, 247] on button "3" at bounding box center [379, 247] width 32 height 17
click at [441, 186] on button "Done" at bounding box center [447, 181] width 24 height 24
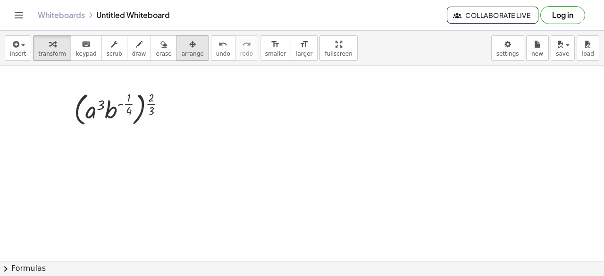
click at [189, 49] on icon "button" at bounding box center [192, 44] width 7 height 11
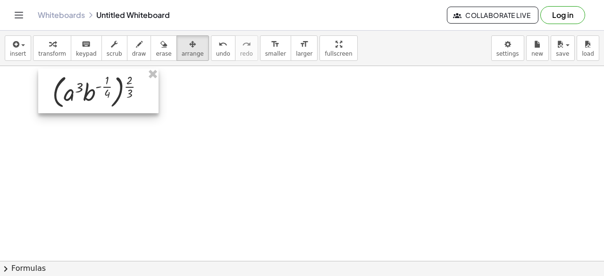
drag, startPoint x: 148, startPoint y: 100, endPoint x: 127, endPoint y: 83, distance: 27.2
click at [127, 83] on div at bounding box center [98, 90] width 120 height 45
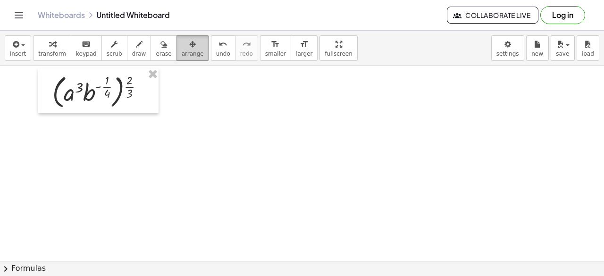
click at [182, 47] on div "button" at bounding box center [193, 43] width 22 height 11
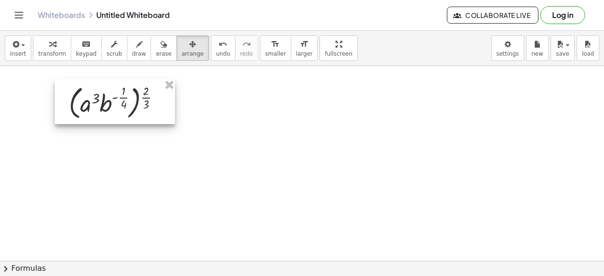
drag, startPoint x: 115, startPoint y: 104, endPoint x: 165, endPoint y: 120, distance: 52.5
click at [165, 120] on div at bounding box center [115, 101] width 120 height 45
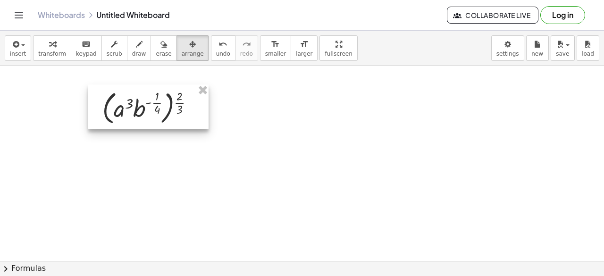
click at [165, 108] on div at bounding box center [148, 106] width 120 height 45
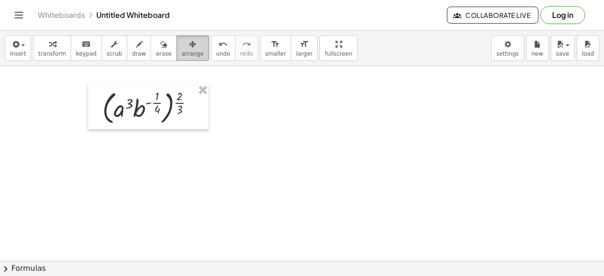
click at [182, 53] on span "arrange" at bounding box center [193, 53] width 22 height 7
click at [71, 51] on button "keyboard keypad" at bounding box center [86, 47] width 31 height 25
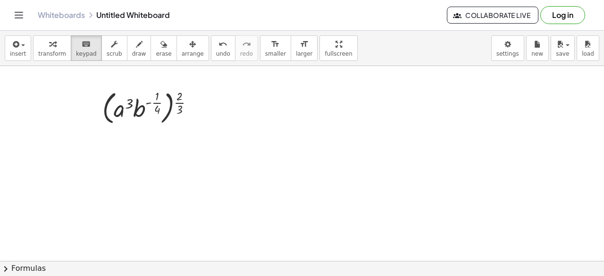
click at [56, 51] on span "transform" at bounding box center [52, 53] width 28 height 7
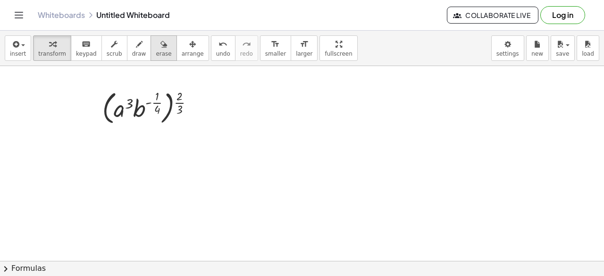
click at [156, 51] on span "erase" at bounding box center [164, 53] width 16 height 7
click at [183, 51] on span "arrange" at bounding box center [193, 53] width 22 height 7
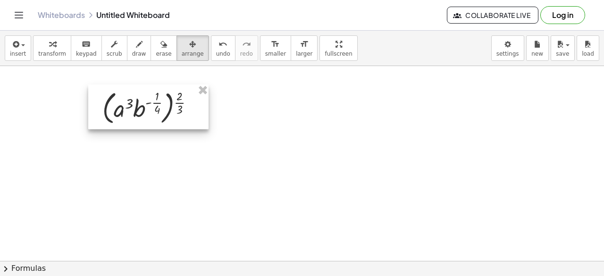
click at [148, 127] on div at bounding box center [148, 106] width 120 height 45
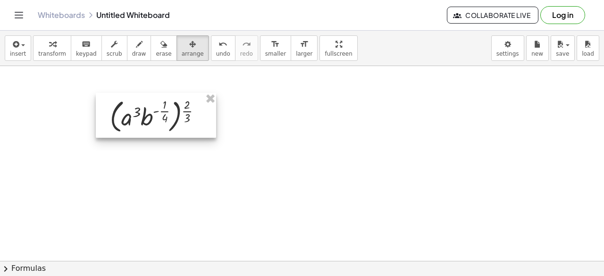
click at [150, 120] on div at bounding box center [156, 115] width 120 height 45
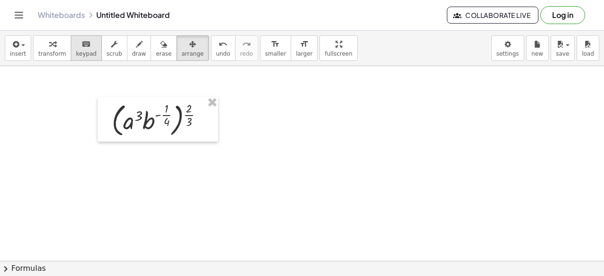
click at [76, 41] on div "keyboard" at bounding box center [86, 43] width 21 height 11
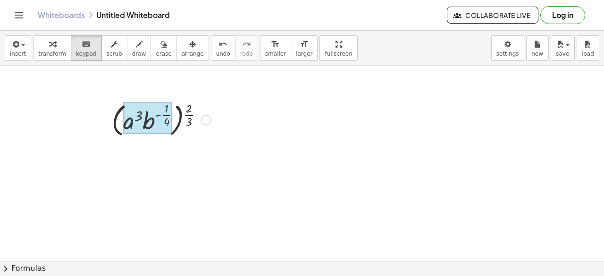
drag, startPoint x: 118, startPoint y: 105, endPoint x: 147, endPoint y: 120, distance: 32.5
click at [153, 120] on div "( · a 3 · b ( - · 1 · 4 ) ) ( · 2 · 3 )" at bounding box center [153, 120] width 0 height 0
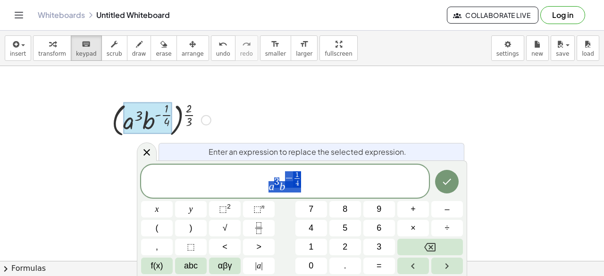
click at [125, 128] on div at bounding box center [147, 118] width 49 height 32
click at [108, 141] on div at bounding box center [105, 119] width 14 height 45
drag, startPoint x: 435, startPoint y: 176, endPoint x: 391, endPoint y: 176, distance: 43.4
click at [173, 201] on div at bounding box center [157, 209] width 32 height 17
click at [437, 180] on button "Done" at bounding box center [447, 182] width 24 height 24
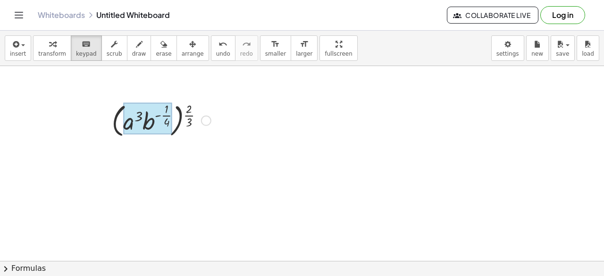
drag, startPoint x: 170, startPoint y: 121, endPoint x: 170, endPoint y: 114, distance: 7.6
click at [170, 114] on div at bounding box center [147, 119] width 49 height 32
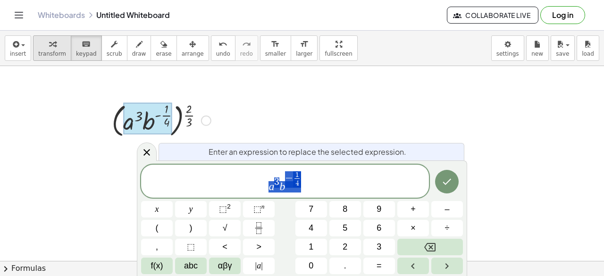
click at [55, 47] on div "button" at bounding box center [52, 43] width 28 height 11
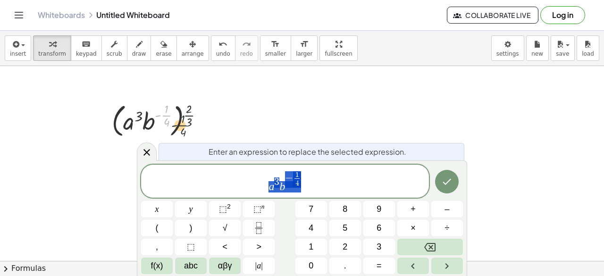
drag, startPoint x: 166, startPoint y: 115, endPoint x: 303, endPoint y: 153, distance: 142.4
click at [190, 126] on div at bounding box center [161, 119] width 108 height 41
click at [441, 186] on icon "Done" at bounding box center [446, 181] width 11 height 11
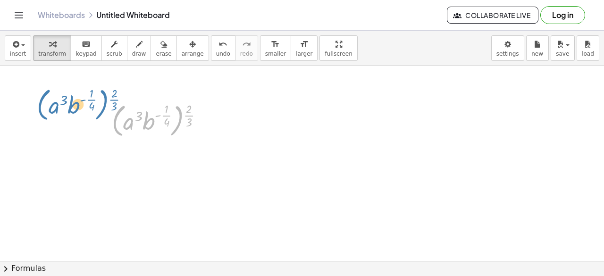
drag, startPoint x: 115, startPoint y: 127, endPoint x: 37, endPoint y: 101, distance: 81.9
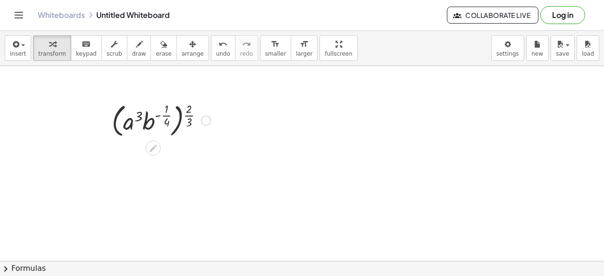
click at [142, 117] on div at bounding box center [161, 119] width 108 height 41
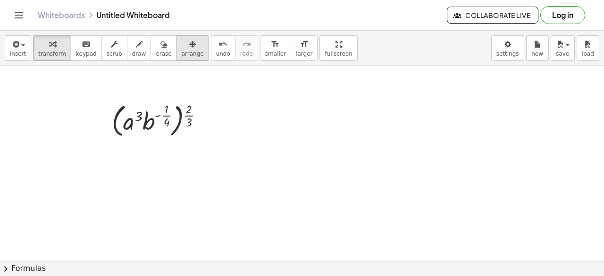
click at [176, 57] on button "arrange" at bounding box center [192, 47] width 33 height 25
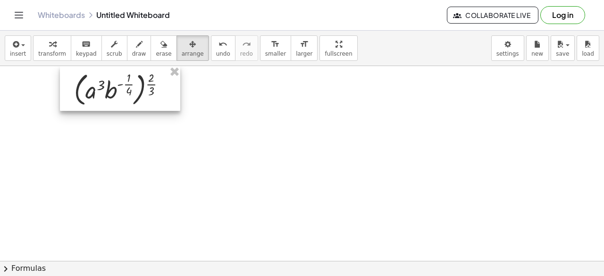
drag, startPoint x: 148, startPoint y: 102, endPoint x: 121, endPoint y: 80, distance: 34.5
click at [121, 80] on div at bounding box center [120, 88] width 120 height 45
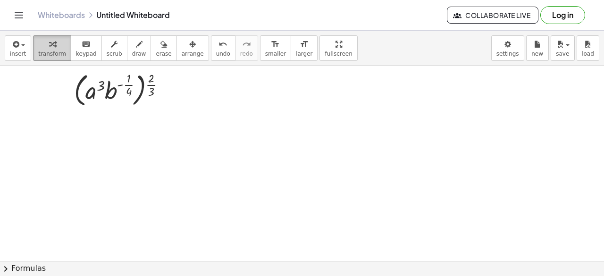
click at [51, 46] on icon "button" at bounding box center [52, 44] width 7 height 11
click at [111, 48] on icon "button" at bounding box center [114, 44] width 7 height 11
click at [115, 90] on div "( · a 3 ▲ ▼ · b ( - · 1 ▲ ▼ · 4 ▲ ▼ ) ) ( · 2 ▲ ▼ · 3 ▲ ▼ )" at bounding box center [115, 90] width 0 height 0
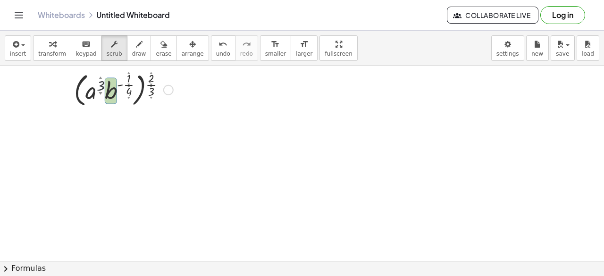
click at [101, 95] on div "▼" at bounding box center [101, 93] width 4 height 5
click at [101, 91] on div "▼" at bounding box center [101, 93] width 4 height 5
click at [101, 80] on div "▲" at bounding box center [101, 77] width 4 height 5
click at [169, 101] on div at bounding box center [123, 89] width 108 height 41
drag, startPoint x: 165, startPoint y: 125, endPoint x: 127, endPoint y: 71, distance: 65.4
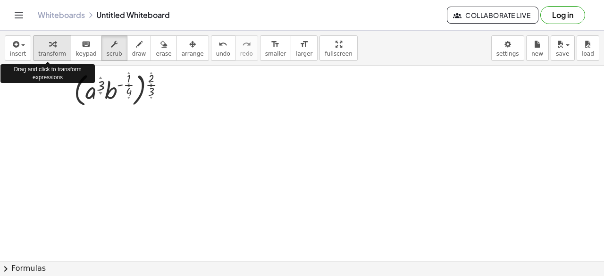
click at [41, 50] on span "transform" at bounding box center [52, 53] width 28 height 7
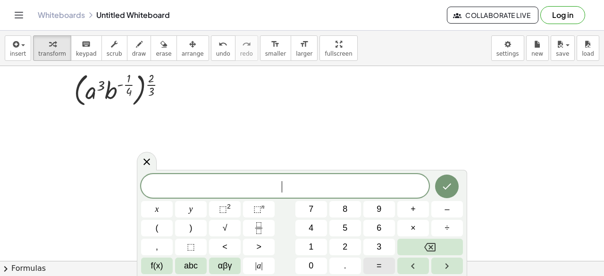
click at [381, 266] on button "=" at bounding box center [379, 265] width 32 height 17
click at [163, 235] on button "(" at bounding box center [157, 228] width 32 height 17
click at [195, 266] on span "abc" at bounding box center [191, 265] width 14 height 13
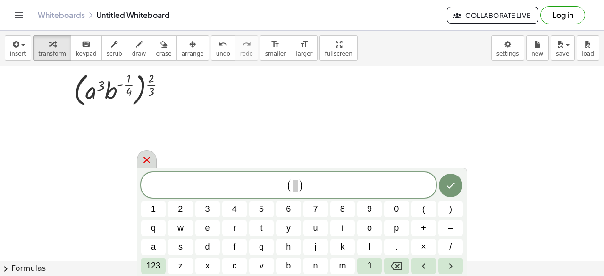
click at [145, 159] on icon at bounding box center [146, 160] width 7 height 7
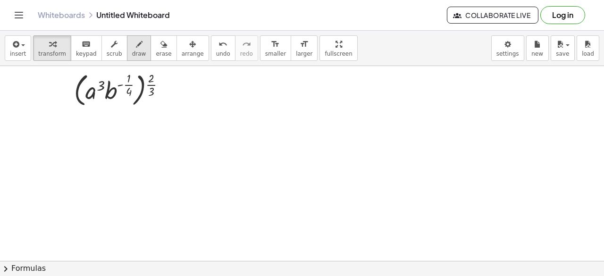
click at [132, 55] on span "draw" at bounding box center [139, 53] width 14 height 7
drag, startPoint x: 42, startPoint y: 125, endPoint x: 54, endPoint y: 124, distance: 11.4
drag, startPoint x: 44, startPoint y: 130, endPoint x: 64, endPoint y: 130, distance: 19.3
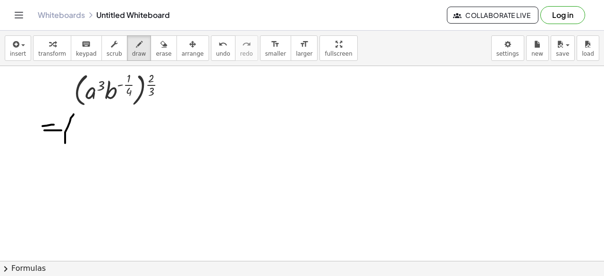
drag, startPoint x: 74, startPoint y: 114, endPoint x: 73, endPoint y: 150, distance: 36.8
click at [39, 56] on span "transform" at bounding box center [52, 53] width 28 height 7
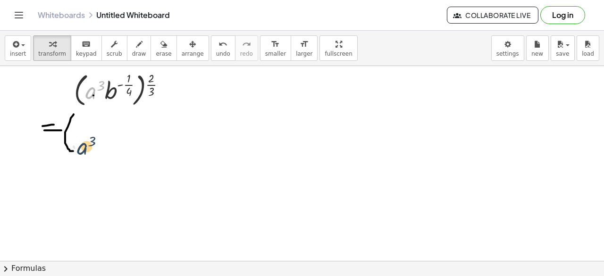
drag, startPoint x: 90, startPoint y: 93, endPoint x: 81, endPoint y: 150, distance: 57.8
drag, startPoint x: 94, startPoint y: 93, endPoint x: 81, endPoint y: 135, distance: 44.4
drag, startPoint x: 97, startPoint y: 89, endPoint x: 99, endPoint y: 127, distance: 38.2
click at [166, 88] on div at bounding box center [168, 89] width 10 height 10
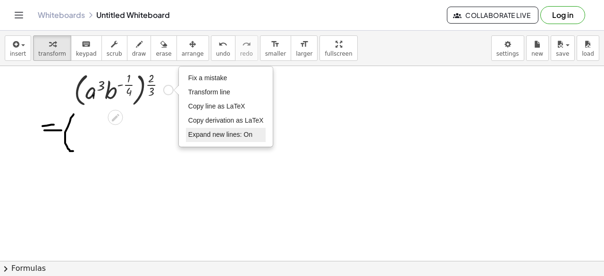
click at [196, 134] on span "Expand new lines: On" at bounding box center [220, 135] width 64 height 8
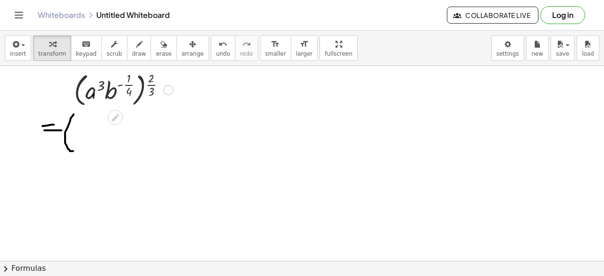
click at [147, 95] on div at bounding box center [123, 89] width 108 height 41
click at [154, 95] on div at bounding box center [123, 89] width 108 height 41
click at [137, 95] on div at bounding box center [123, 89] width 135 height 40
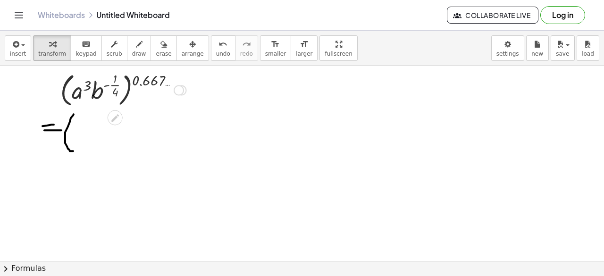
click at [143, 85] on div at bounding box center [123, 89] width 135 height 40
click at [152, 80] on div at bounding box center [123, 89] width 135 height 40
click at [139, 80] on div at bounding box center [123, 89] width 135 height 40
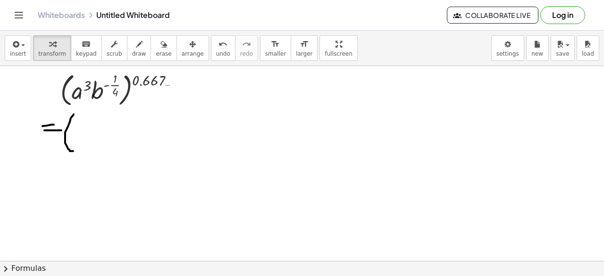
click at [190, 51] on div "insert select one: Math Expression Function Text Youtube Video Graphing Geometr…" at bounding box center [302, 48] width 604 height 35
click at [216, 55] on span "undo" at bounding box center [223, 53] width 14 height 7
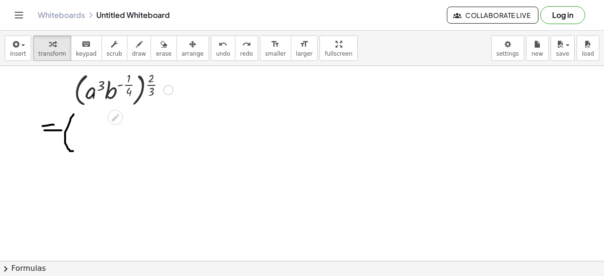
click at [152, 83] on div at bounding box center [123, 89] width 108 height 41
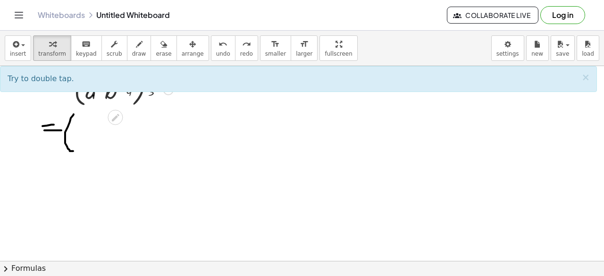
click at [80, 95] on div at bounding box center [123, 89] width 108 height 41
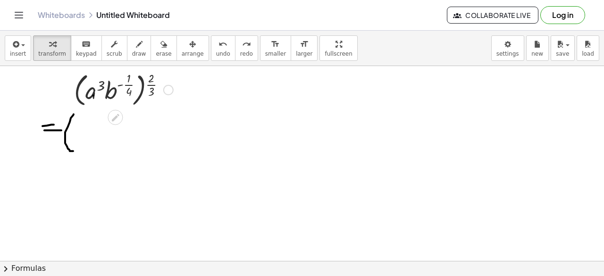
click at [81, 94] on div at bounding box center [123, 89] width 108 height 41
click at [85, 94] on div at bounding box center [123, 89] width 108 height 41
click at [92, 93] on div at bounding box center [123, 89] width 108 height 41
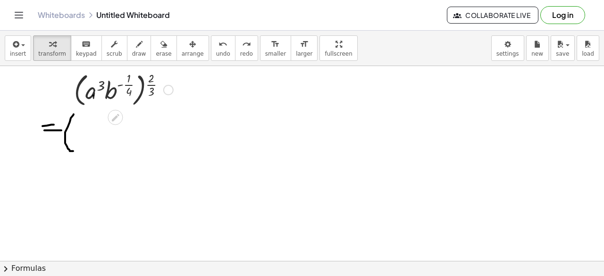
click at [136, 47] on icon "button" at bounding box center [139, 44] width 7 height 11
drag, startPoint x: 88, startPoint y: 132, endPoint x: 97, endPoint y: 120, distance: 15.5
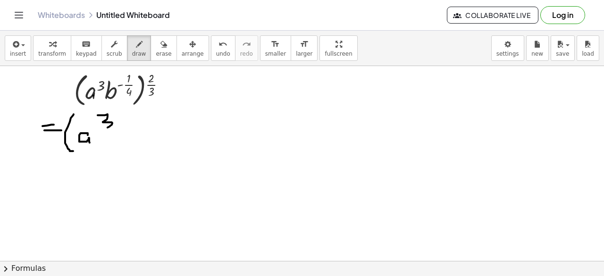
drag, startPoint x: 98, startPoint y: 115, endPoint x: 105, endPoint y: 128, distance: 15.4
drag, startPoint x: 118, startPoint y: 116, endPoint x: 113, endPoint y: 151, distance: 35.2
drag, startPoint x: 127, startPoint y: 124, endPoint x: 131, endPoint y: 149, distance: 25.7
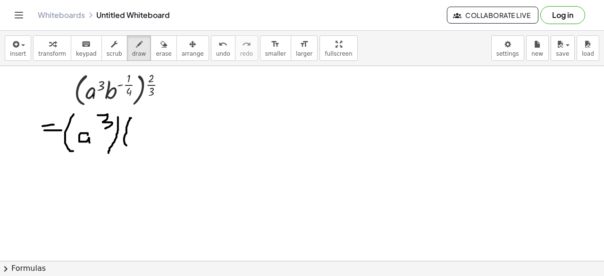
drag, startPoint x: 136, startPoint y: 124, endPoint x: 133, endPoint y: 143, distance: 19.5
drag, startPoint x: 146, startPoint y: 124, endPoint x: 151, endPoint y: 121, distance: 5.5
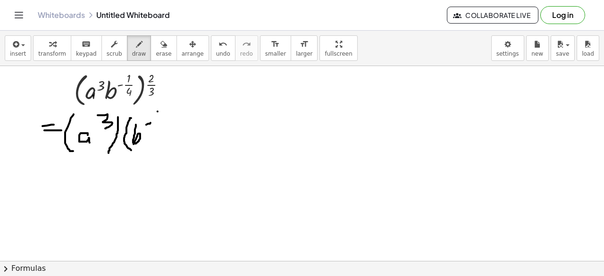
drag, startPoint x: 157, startPoint y: 111, endPoint x: 157, endPoint y: 117, distance: 6.6
drag, startPoint x: 154, startPoint y: 119, endPoint x: 161, endPoint y: 120, distance: 7.6
drag, startPoint x: 157, startPoint y: 121, endPoint x: 161, endPoint y: 128, distance: 8.5
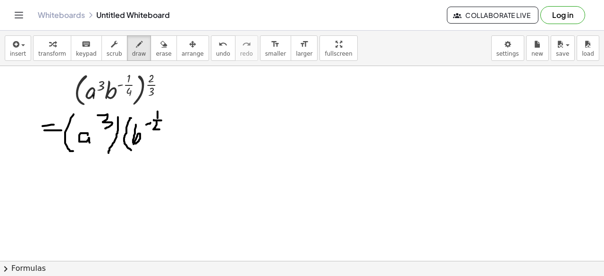
drag, startPoint x: 157, startPoint y: 123, endPoint x: 158, endPoint y: 134, distance: 11.3
drag, startPoint x: 168, startPoint y: 118, endPoint x: 168, endPoint y: 153, distance: 34.9
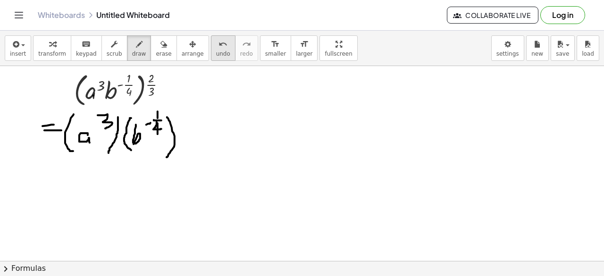
click at [218, 42] on icon "undo" at bounding box center [222, 44] width 9 height 11
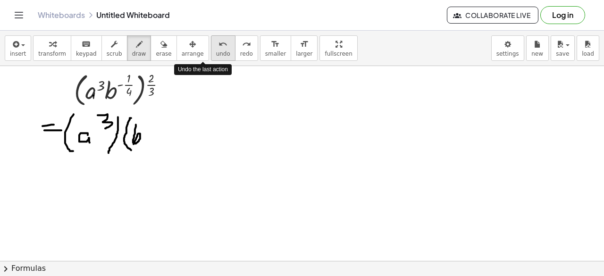
click at [218, 42] on icon "undo" at bounding box center [222, 44] width 9 height 11
click at [216, 42] on div "undo" at bounding box center [223, 43] width 14 height 11
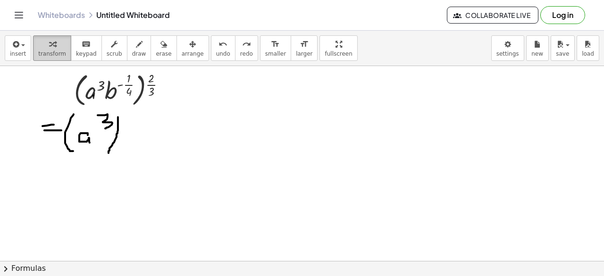
click at [50, 45] on icon "button" at bounding box center [52, 44] width 7 height 11
drag, startPoint x: 148, startPoint y: 86, endPoint x: 126, endPoint y: 125, distance: 44.1
drag, startPoint x: 95, startPoint y: 93, endPoint x: 98, endPoint y: 134, distance: 41.1
drag, startPoint x: 152, startPoint y: 83, endPoint x: 125, endPoint y: 117, distance: 43.8
drag, startPoint x: 120, startPoint y: 89, endPoint x: 119, endPoint y: 75, distance: 13.7
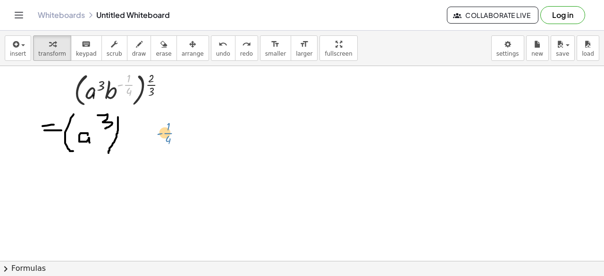
click at [129, 84] on div at bounding box center [123, 89] width 108 height 41
drag, startPoint x: 150, startPoint y: 114, endPoint x: 160, endPoint y: 147, distance: 34.6
drag, startPoint x: 154, startPoint y: 88, endPoint x: 192, endPoint y: 124, distance: 52.4
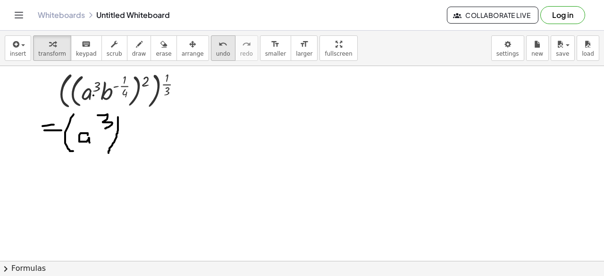
click at [216, 53] on span "undo" at bounding box center [223, 53] width 14 height 7
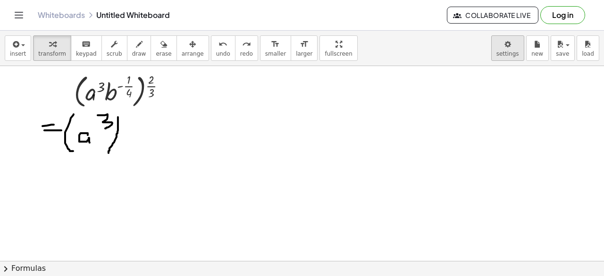
click at [512, 54] on body "Graspable Math Activities Get Started Activity Bank Assigned Work Classes White…" at bounding box center [302, 138] width 604 height 276
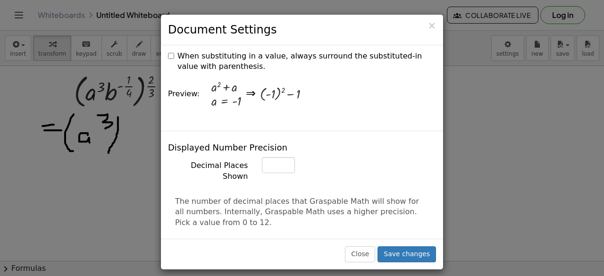
scroll to position [377, 0]
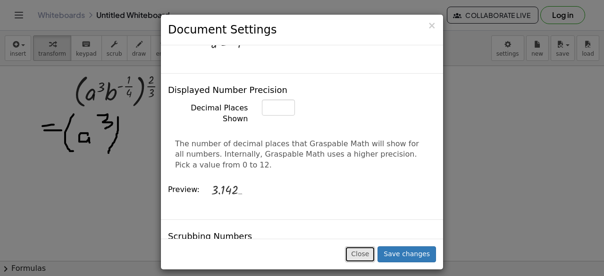
click at [374, 252] on button "Close" at bounding box center [360, 254] width 30 height 16
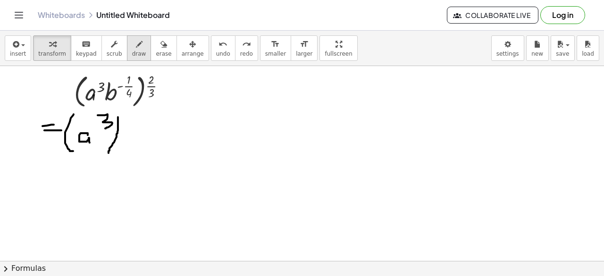
click at [132, 50] on span "draw" at bounding box center [139, 53] width 14 height 7
drag, startPoint x: 135, startPoint y: 119, endPoint x: 138, endPoint y: 144, distance: 25.1
drag, startPoint x: 124, startPoint y: 112, endPoint x: 128, endPoint y: 124, distance: 13.3
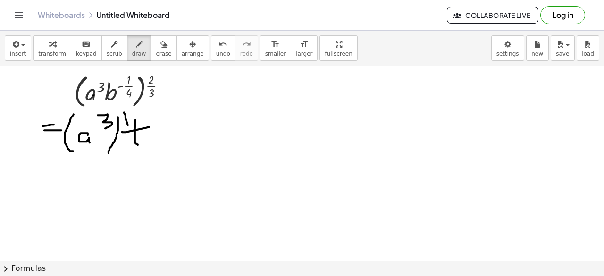
drag, startPoint x: 122, startPoint y: 132, endPoint x: 151, endPoint y: 125, distance: 29.5
drag, startPoint x: 132, startPoint y: 133, endPoint x: 142, endPoint y: 145, distance: 15.4
click at [55, 39] on div "button" at bounding box center [52, 43] width 28 height 11
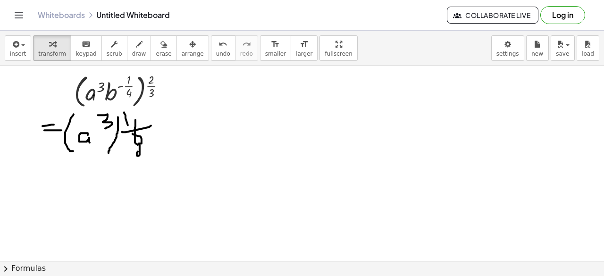
drag, startPoint x: 50, startPoint y: 122, endPoint x: 190, endPoint y: 170, distance: 148.5
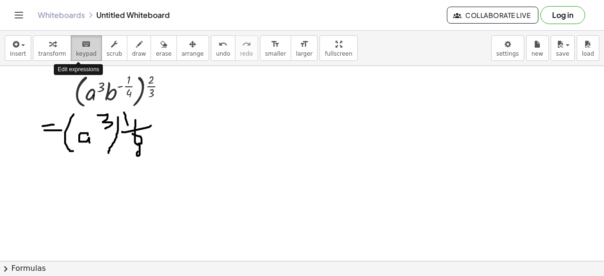
click at [86, 53] on span "keypad" at bounding box center [86, 53] width 21 height 7
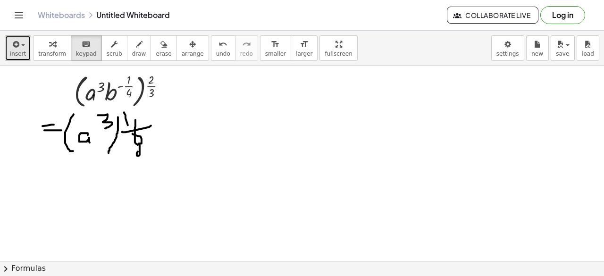
click at [10, 35] on button "insert" at bounding box center [18, 47] width 26 height 25
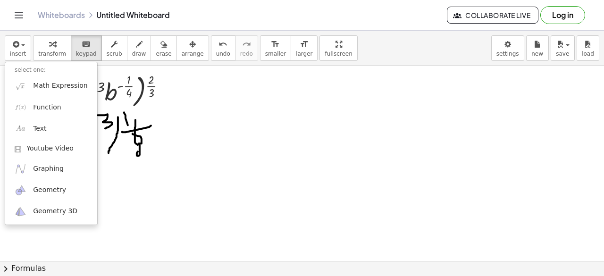
click at [10, 34] on div "insert select one: Math Expression Function Text Youtube Video Graphing Geometr…" at bounding box center [302, 48] width 604 height 35
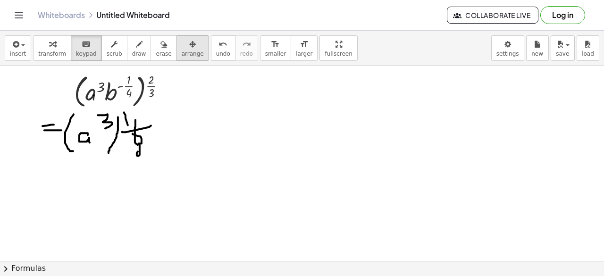
click at [176, 41] on button "arrange" at bounding box center [192, 47] width 33 height 25
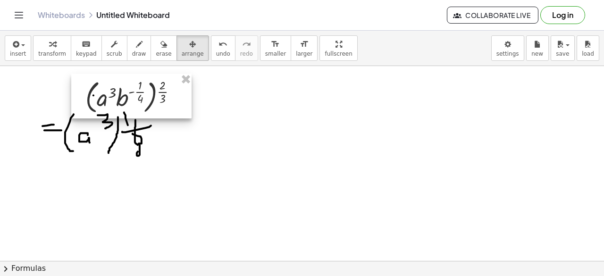
drag, startPoint x: 125, startPoint y: 98, endPoint x: 198, endPoint y: 101, distance: 72.7
click at [191, 107] on div at bounding box center [131, 96] width 120 height 45
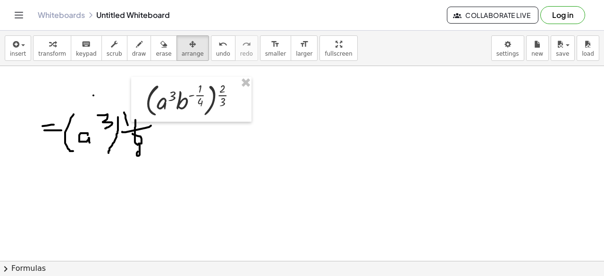
click at [160, 48] on icon "button" at bounding box center [163, 44] width 7 height 11
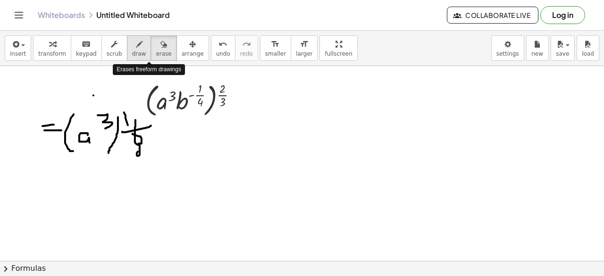
click at [135, 47] on button "draw" at bounding box center [139, 47] width 25 height 25
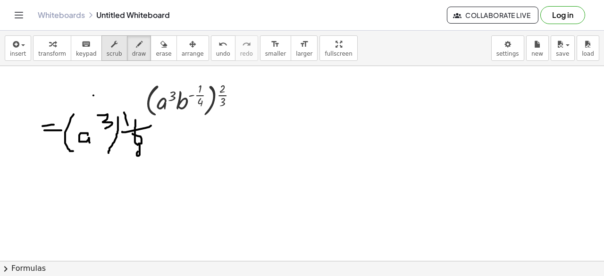
click at [108, 49] on div "button" at bounding box center [115, 43] width 16 height 11
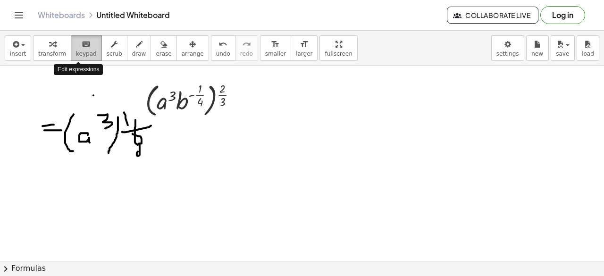
click at [76, 50] on span "keypad" at bounding box center [86, 53] width 21 height 7
click at [60, 50] on button "transform" at bounding box center [52, 47] width 38 height 25
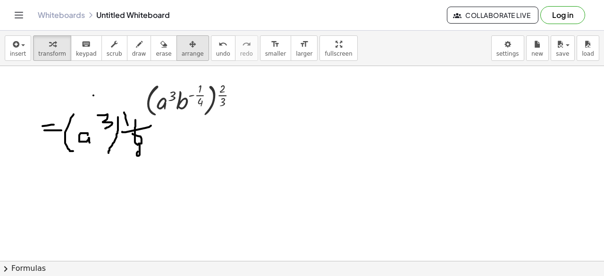
click at [182, 47] on div "button" at bounding box center [193, 43] width 22 height 11
drag, startPoint x: 56, startPoint y: 122, endPoint x: 212, endPoint y: 106, distance: 157.4
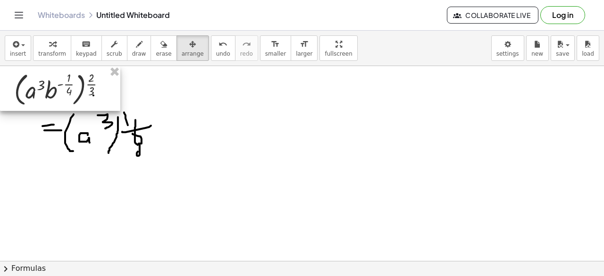
drag, startPoint x: 156, startPoint y: 93, endPoint x: 78, endPoint y: 95, distance: 77.8
click at [70, 90] on div at bounding box center [60, 88] width 120 height 45
drag, startPoint x: 153, startPoint y: 106, endPoint x: 196, endPoint y: 117, distance: 44.8
click at [120, 111] on div at bounding box center [60, 88] width 120 height 45
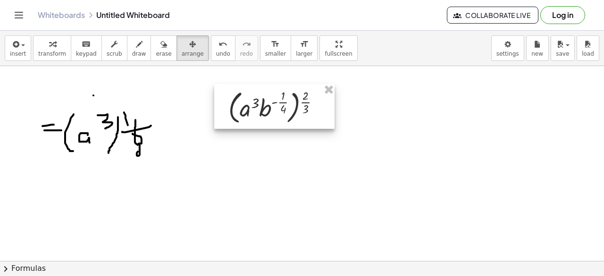
drag, startPoint x: 135, startPoint y: 114, endPoint x: 257, endPoint y: 105, distance: 122.0
click at [257, 105] on div at bounding box center [274, 106] width 120 height 45
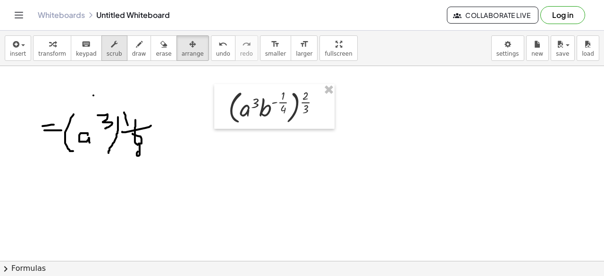
click at [52, 47] on div "button" at bounding box center [52, 43] width 28 height 11
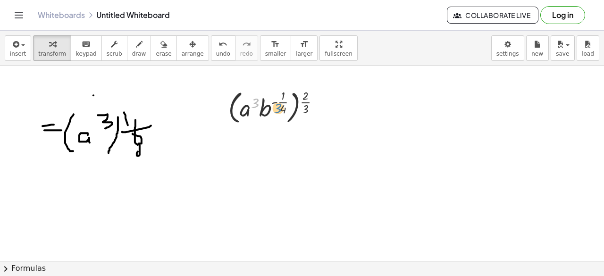
click at [256, 107] on div at bounding box center [277, 106] width 108 height 41
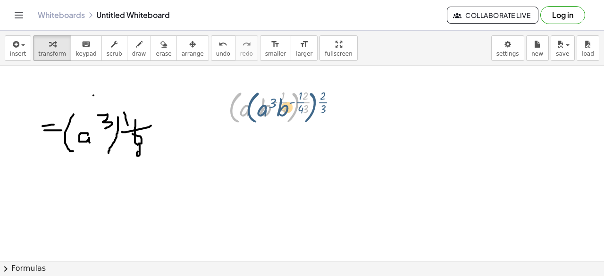
drag, startPoint x: 239, startPoint y: 112, endPoint x: 252, endPoint y: 113, distance: 13.3
click at [258, 112] on div at bounding box center [277, 106] width 108 height 41
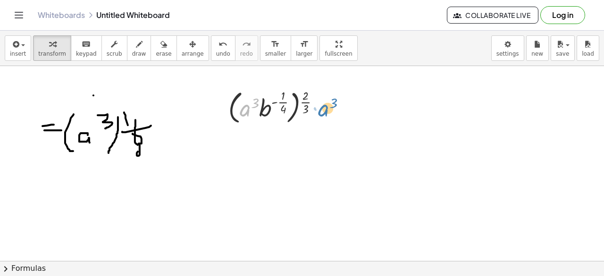
drag, startPoint x: 254, startPoint y: 115, endPoint x: 322, endPoint y: 111, distance: 68.0
click at [323, 111] on div at bounding box center [277, 106] width 108 height 41
drag, startPoint x: 233, startPoint y: 108, endPoint x: 203, endPoint y: 111, distance: 30.3
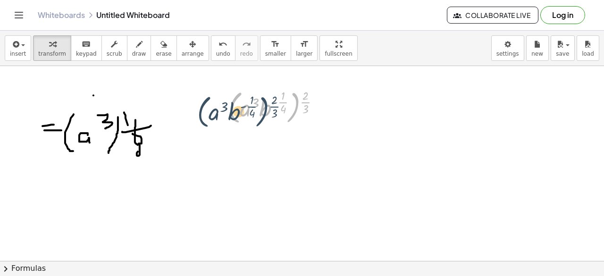
drag, startPoint x: 298, startPoint y: 102, endPoint x: 266, endPoint y: 107, distance: 32.0
click at [266, 107] on div at bounding box center [277, 106] width 108 height 41
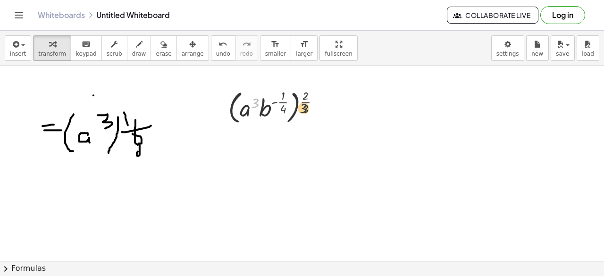
drag, startPoint x: 274, startPoint y: 112, endPoint x: 318, endPoint y: 115, distance: 43.5
click at [320, 116] on div at bounding box center [277, 106] width 108 height 41
drag, startPoint x: 270, startPoint y: 112, endPoint x: 332, endPoint y: 116, distance: 62.4
click at [332, 116] on div "3 · b ( - · 1 · 4 ) ( · a 3 · b ( - · 1 · 4 ) ) ( · 2 · 3 )" at bounding box center [274, 106] width 120 height 45
drag, startPoint x: 306, startPoint y: 103, endPoint x: 274, endPoint y: 115, distance: 33.6
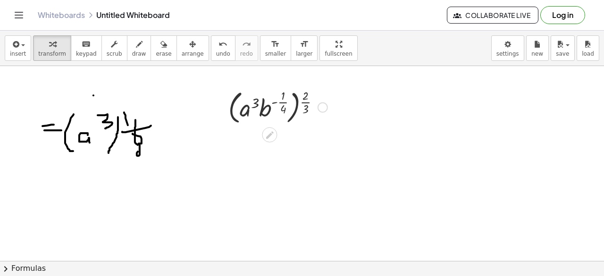
click at [274, 115] on div at bounding box center [277, 106] width 108 height 41
drag, startPoint x: 248, startPoint y: 103, endPoint x: 261, endPoint y: 102, distance: 13.2
click at [261, 102] on div at bounding box center [278, 106] width 102 height 37
click at [257, 99] on div at bounding box center [278, 106] width 102 height 37
click at [255, 105] on div at bounding box center [278, 106] width 102 height 37
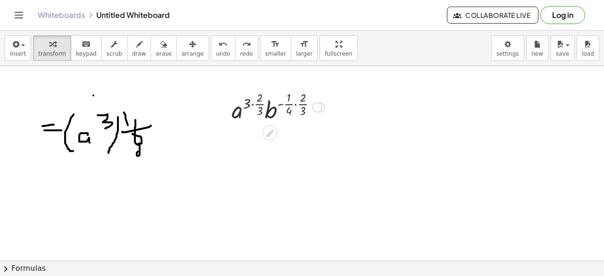
click at [255, 105] on div at bounding box center [278, 106] width 102 height 37
click at [281, 103] on div at bounding box center [278, 106] width 88 height 37
click at [240, 113] on div at bounding box center [278, 106] width 102 height 37
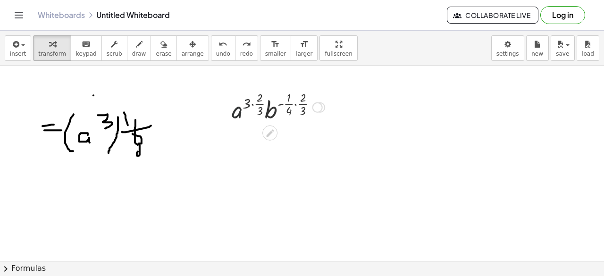
click at [240, 114] on div at bounding box center [278, 106] width 102 height 37
click at [236, 115] on div at bounding box center [278, 106] width 102 height 37
click at [256, 95] on div at bounding box center [278, 106] width 102 height 37
drag, startPoint x: 248, startPoint y: 102, endPoint x: 257, endPoint y: 99, distance: 9.1
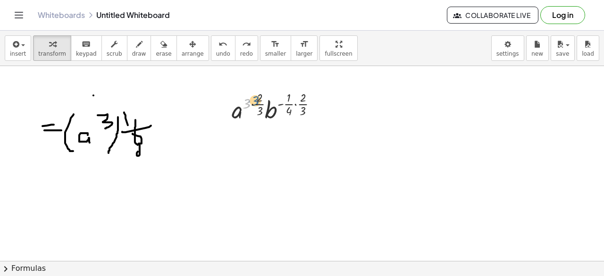
click at [257, 99] on div at bounding box center [278, 106] width 102 height 37
drag, startPoint x: 248, startPoint y: 104, endPoint x: 265, endPoint y: 96, distance: 19.0
click at [265, 97] on div at bounding box center [278, 106] width 102 height 37
click at [246, 97] on div at bounding box center [277, 106] width 99 height 37
drag, startPoint x: 248, startPoint y: 96, endPoint x: 253, endPoint y: 97, distance: 4.7
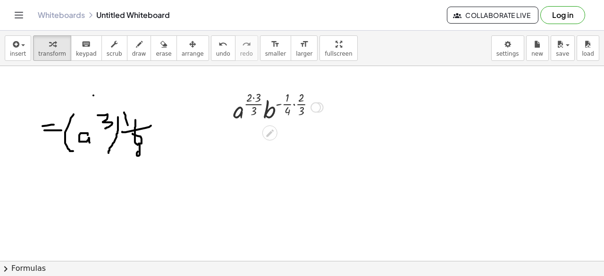
click at [252, 96] on div at bounding box center [277, 106] width 99 height 37
click at [257, 98] on div at bounding box center [277, 106] width 99 height 37
click at [257, 98] on div at bounding box center [277, 106] width 91 height 37
drag, startPoint x: 283, startPoint y: 109, endPoint x: 298, endPoint y: 109, distance: 14.6
click at [298, 109] on div at bounding box center [277, 106] width 91 height 37
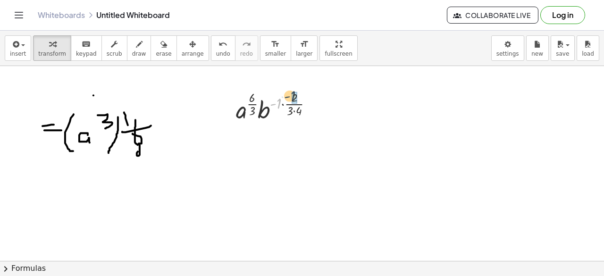
drag, startPoint x: 280, startPoint y: 100, endPoint x: 294, endPoint y: 92, distance: 16.7
drag, startPoint x: 272, startPoint y: 113, endPoint x: 234, endPoint y: 140, distance: 46.3
drag, startPoint x: 255, startPoint y: 113, endPoint x: 302, endPoint y: 111, distance: 46.7
click at [302, 111] on div at bounding box center [277, 106] width 75 height 37
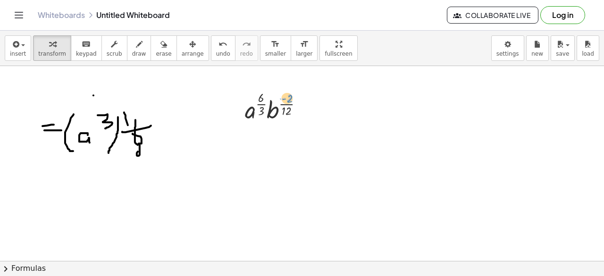
click at [293, 97] on div at bounding box center [277, 106] width 75 height 37
click at [295, 106] on div at bounding box center [277, 106] width 75 height 37
click at [279, 99] on div at bounding box center [277, 106] width 75 height 37
click at [267, 130] on icon at bounding box center [270, 133] width 10 height 10
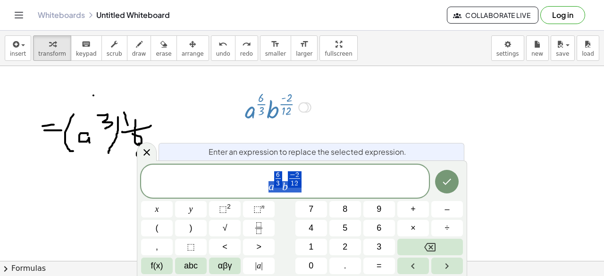
click at [282, 177] on span "a 6 3 ​ b − 2 1 2 ​" at bounding box center [285, 181] width 288 height 23
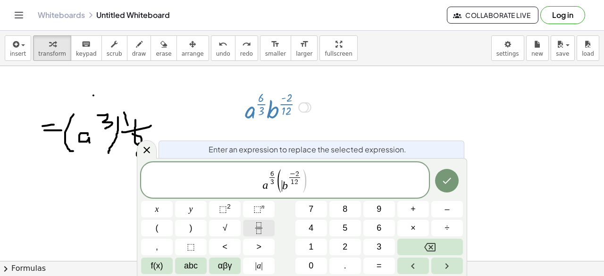
click at [269, 229] on button "Fraction" at bounding box center [259, 228] width 32 height 17
drag, startPoint x: 292, startPoint y: 179, endPoint x: 301, endPoint y: 177, distance: 8.8
click at [301, 177] on span "( b − 2 1 2 ​ )" at bounding box center [292, 181] width 32 height 24
click at [270, 231] on button "Fraction" at bounding box center [259, 228] width 32 height 17
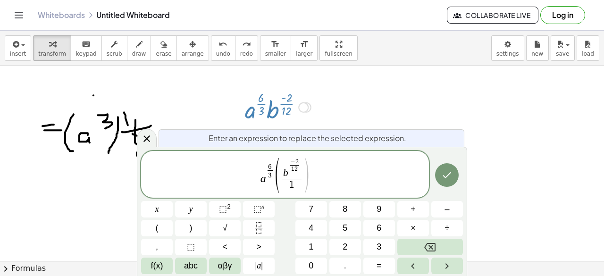
click at [310, 183] on span "a 6 3 ​ ( b − 2 1 2 ​ 1 ​ ​ )" at bounding box center [285, 175] width 288 height 37
click at [449, 177] on icon "Done" at bounding box center [446, 174] width 11 height 11
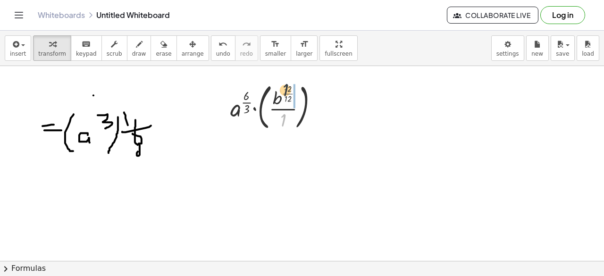
drag, startPoint x: 285, startPoint y: 111, endPoint x: 287, endPoint y: 83, distance: 28.8
click at [287, 83] on div at bounding box center [277, 106] width 105 height 54
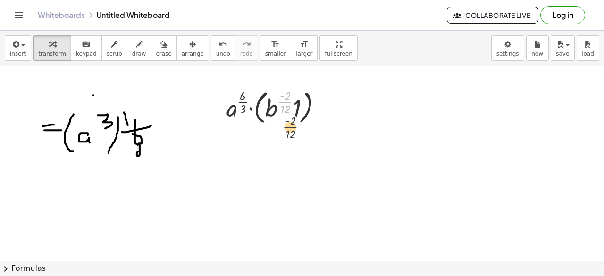
drag, startPoint x: 285, startPoint y: 115, endPoint x: 290, endPoint y: 129, distance: 15.2
drag, startPoint x: 271, startPoint y: 109, endPoint x: 282, endPoint y: 130, distance: 23.6
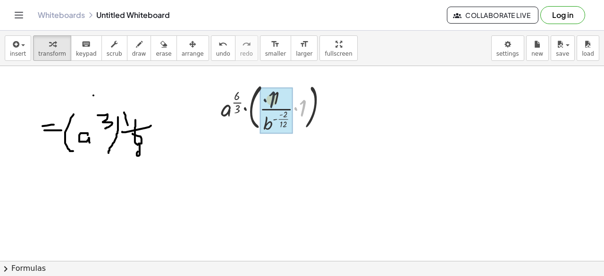
drag, startPoint x: 302, startPoint y: 102, endPoint x: 270, endPoint y: 93, distance: 33.7
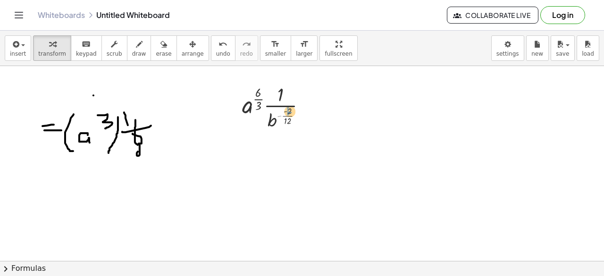
drag, startPoint x: 278, startPoint y: 116, endPoint x: 287, endPoint y: 114, distance: 8.9
click at [285, 112] on div at bounding box center [278, 106] width 80 height 50
click at [285, 112] on div at bounding box center [277, 106] width 75 height 50
click at [261, 90] on div at bounding box center [277, 106] width 75 height 50
click at [263, 99] on div at bounding box center [277, 106] width 75 height 50
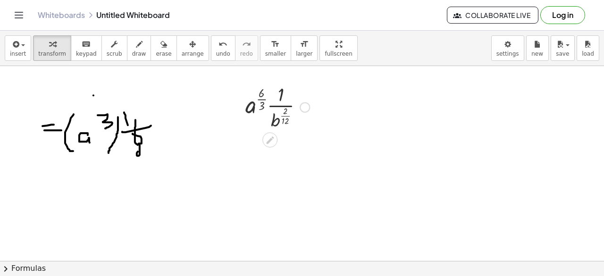
click at [263, 99] on div at bounding box center [278, 106] width 72 height 50
click at [216, 45] on div "undo" at bounding box center [223, 43] width 14 height 11
click at [261, 88] on div at bounding box center [277, 106] width 75 height 50
click at [261, 91] on div at bounding box center [277, 106] width 75 height 50
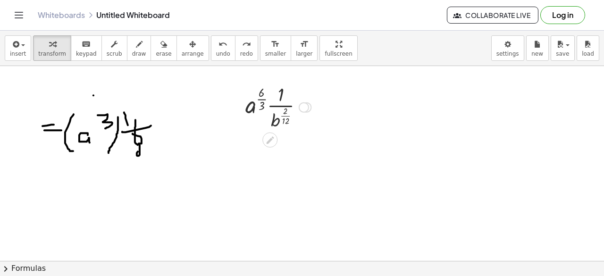
click at [261, 91] on div at bounding box center [277, 106] width 75 height 50
click at [261, 92] on div at bounding box center [277, 106] width 75 height 50
click at [261, 91] on div at bounding box center [277, 106] width 75 height 50
drag, startPoint x: 249, startPoint y: 109, endPoint x: 248, endPoint y: 128, distance: 18.9
click at [248, 128] on div at bounding box center [277, 106] width 75 height 50
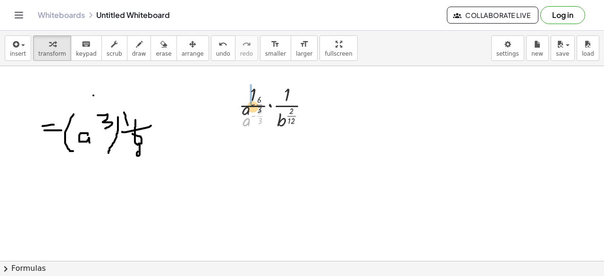
drag, startPoint x: 247, startPoint y: 119, endPoint x: 246, endPoint y: 88, distance: 31.1
click at [246, 88] on div at bounding box center [278, 106] width 88 height 50
click at [259, 93] on div at bounding box center [277, 106] width 75 height 50
click at [269, 139] on icon at bounding box center [270, 140] width 8 height 8
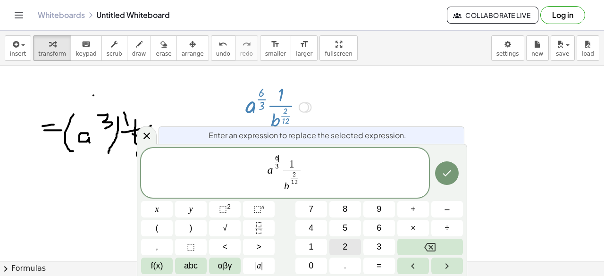
click at [338, 245] on button "2" at bounding box center [345, 247] width 32 height 17
click at [338, 248] on button "2" at bounding box center [345, 247] width 32 height 17
click at [450, 174] on icon "Done" at bounding box center [446, 172] width 11 height 11
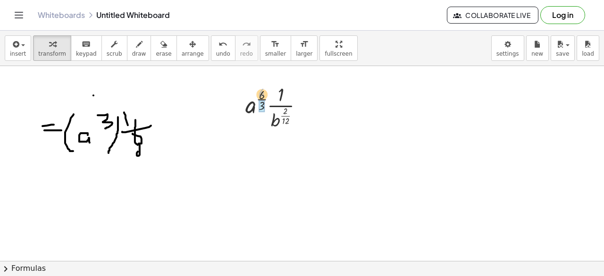
drag, startPoint x: 260, startPoint y: 98, endPoint x: 269, endPoint y: 105, distance: 11.4
drag, startPoint x: 276, startPoint y: 88, endPoint x: 274, endPoint y: 96, distance: 7.8
click at [274, 96] on div at bounding box center [278, 106] width 72 height 50
click at [274, 108] on div at bounding box center [277, 106] width 53 height 50
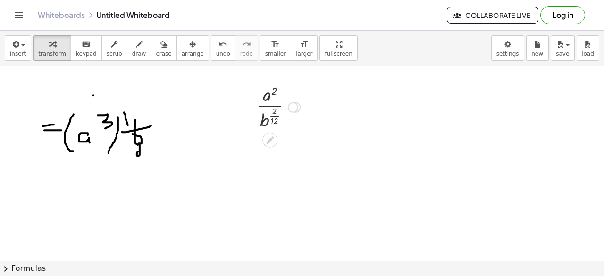
drag, startPoint x: 274, startPoint y: 112, endPoint x: 274, endPoint y: 127, distance: 15.1
click at [274, 127] on div at bounding box center [277, 106] width 53 height 50
drag, startPoint x: 275, startPoint y: 122, endPoint x: 275, endPoint y: 110, distance: 11.8
click at [275, 110] on div at bounding box center [277, 106] width 51 height 50
click at [216, 50] on span "undo" at bounding box center [223, 53] width 14 height 7
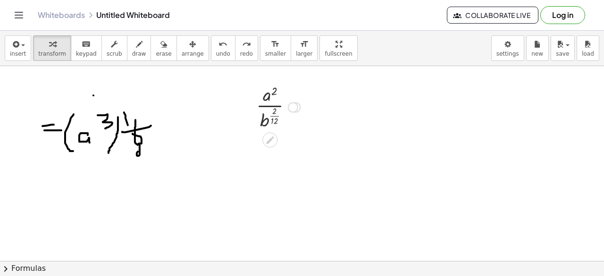
click at [275, 99] on div at bounding box center [277, 106] width 53 height 50
click at [273, 109] on div at bounding box center [277, 106] width 53 height 50
click at [111, 49] on icon "button" at bounding box center [114, 44] width 7 height 11
drag, startPoint x: 243, startPoint y: 98, endPoint x: 263, endPoint y: 104, distance: 20.9
click at [246, 99] on div at bounding box center [249, 106] width 14 height 55
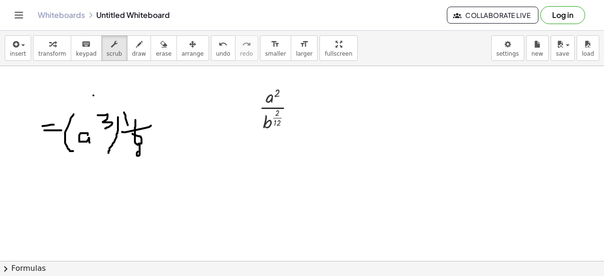
drag, startPoint x: 264, startPoint y: 108, endPoint x: 243, endPoint y: 130, distance: 30.7
click at [281, 101] on div at bounding box center [280, 108] width 53 height 50
click at [276, 111] on div at bounding box center [280, 108] width 53 height 50
drag, startPoint x: 276, startPoint y: 111, endPoint x: 238, endPoint y: 107, distance: 38.8
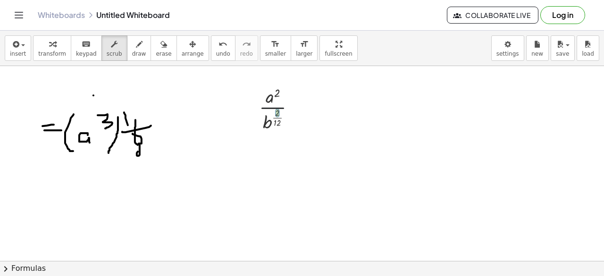
click at [150, 51] on button "erase" at bounding box center [163, 47] width 26 height 25
click at [182, 51] on span "arrange" at bounding box center [193, 53] width 22 height 7
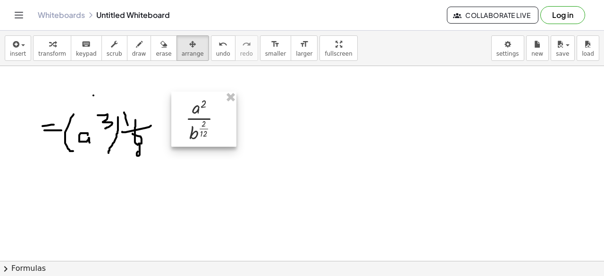
drag, startPoint x: 294, startPoint y: 106, endPoint x: 220, endPoint y: 117, distance: 74.8
click at [220, 117] on div at bounding box center [203, 118] width 65 height 55
drag, startPoint x: 219, startPoint y: 116, endPoint x: 214, endPoint y: 118, distance: 5.1
click at [214, 118] on div at bounding box center [203, 118] width 65 height 55
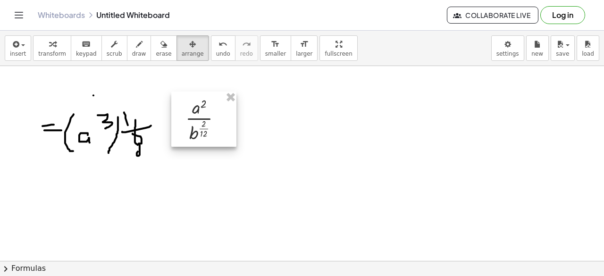
click at [214, 126] on div at bounding box center [203, 118] width 65 height 55
drag, startPoint x: 215, startPoint y: 126, endPoint x: 218, endPoint y: 121, distance: 5.8
click at [218, 123] on div at bounding box center [206, 119] width 65 height 55
drag, startPoint x: 218, startPoint y: 121, endPoint x: 221, endPoint y: 110, distance: 11.2
click at [221, 110] on div at bounding box center [209, 115] width 65 height 55
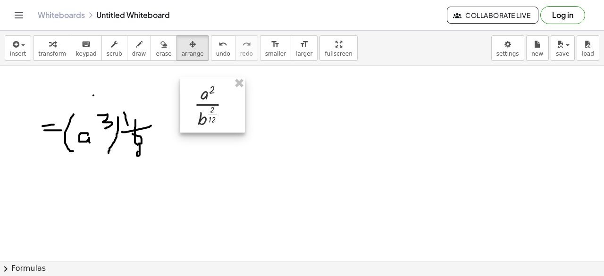
click at [221, 110] on div at bounding box center [212, 104] width 65 height 55
click at [307, 92] on div "insert select one: Math Expression Function Text Youtube Video Graphing Geometr…" at bounding box center [302, 153] width 604 height 245
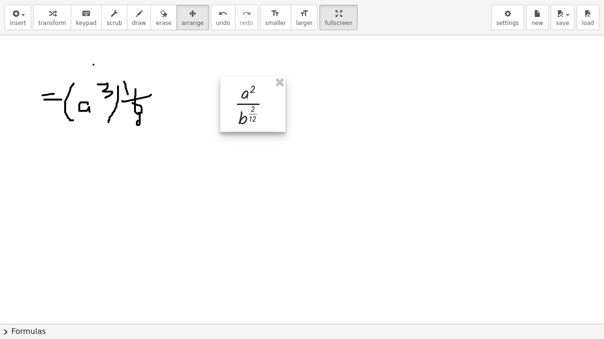
drag, startPoint x: 203, startPoint y: 84, endPoint x: 243, endPoint y: 114, distance: 50.5
click at [243, 114] on div at bounding box center [252, 104] width 65 height 55
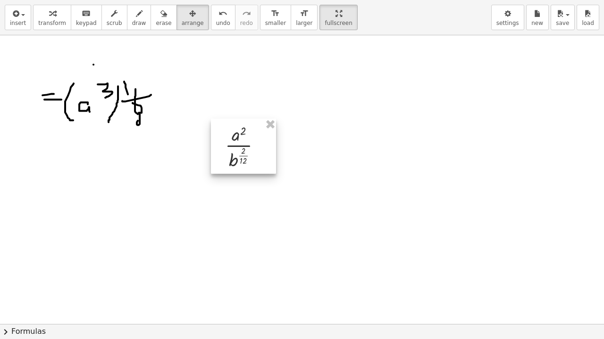
drag, startPoint x: 244, startPoint y: 102, endPoint x: 235, endPoint y: 143, distance: 42.6
click at [235, 143] on div at bounding box center [243, 146] width 65 height 55
click at [353, 161] on div at bounding box center [302, 324] width 604 height 578
drag, startPoint x: 216, startPoint y: 141, endPoint x: 199, endPoint y: 88, distance: 55.9
click at [211, 118] on div at bounding box center [243, 145] width 65 height 55
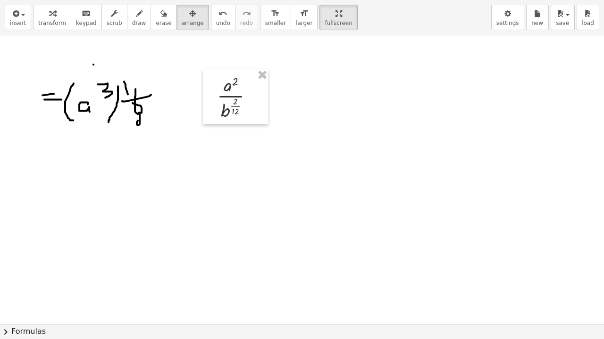
drag, startPoint x: 166, startPoint y: 83, endPoint x: 163, endPoint y: 89, distance: 6.8
click at [163, 89] on div at bounding box center [302, 324] width 604 height 578
click at [160, 17] on icon "button" at bounding box center [163, 13] width 7 height 11
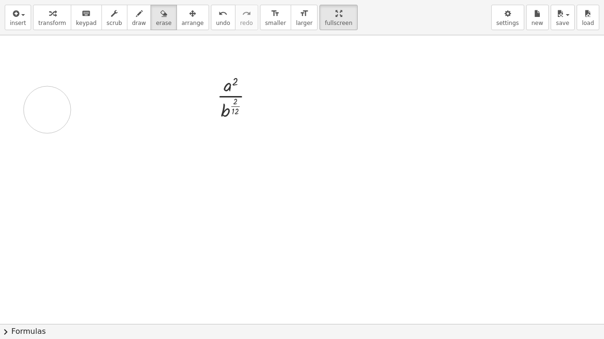
drag, startPoint x: 76, startPoint y: 66, endPoint x: 47, endPoint y: 102, distance: 46.3
click at [45, 107] on div at bounding box center [302, 324] width 604 height 578
drag, startPoint x: 47, startPoint y: 102, endPoint x: 99, endPoint y: 71, distance: 60.5
click at [97, 75] on div at bounding box center [302, 324] width 604 height 578
click at [132, 22] on span "draw" at bounding box center [139, 23] width 14 height 7
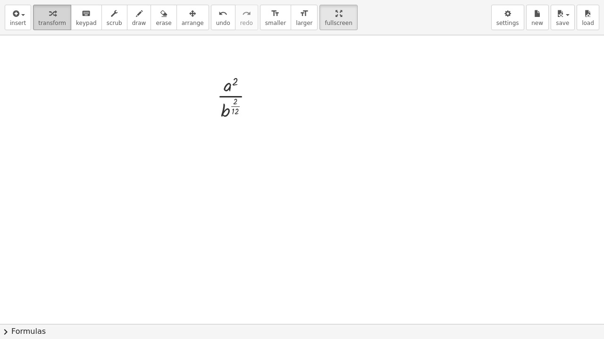
click at [52, 15] on div "button" at bounding box center [52, 13] width 28 height 11
drag, startPoint x: 234, startPoint y: 96, endPoint x: 34, endPoint y: 65, distance: 202.3
click at [251, 101] on div at bounding box center [253, 98] width 10 height 10
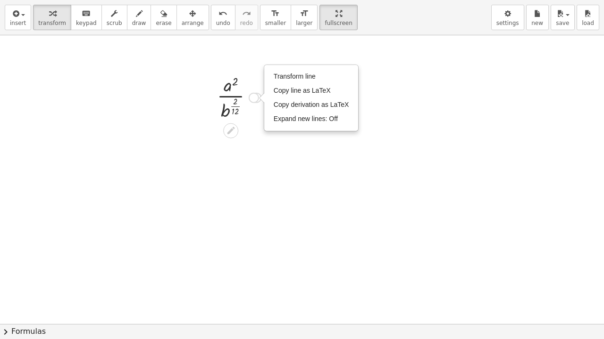
click at [253, 97] on div "Transform line Copy line as LaTeX Copy derivation as LaTeX Expand new lines: Off" at bounding box center [253, 98] width 10 height 10
click at [235, 100] on div at bounding box center [238, 97] width 53 height 50
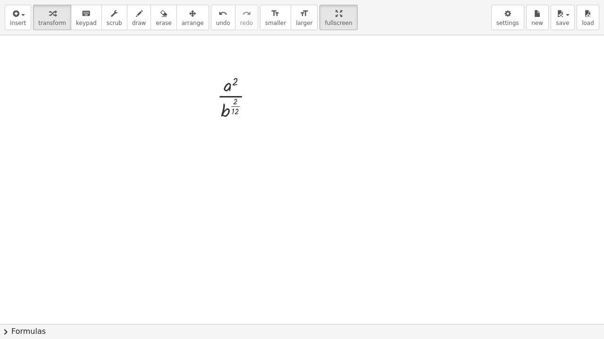
drag, startPoint x: 303, startPoint y: 22, endPoint x: 303, endPoint y: -19, distance: 41.0
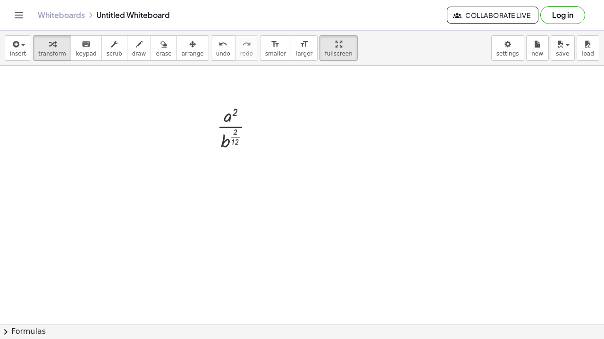
click at [303, 0] on html "Graspable Math Activities Get Started Activity Bank Assigned Work Classes White…" at bounding box center [302, 169] width 604 height 339
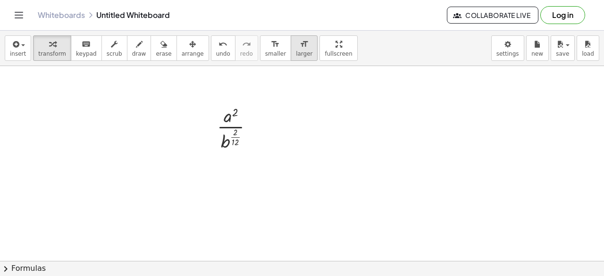
click at [296, 46] on div "format_size" at bounding box center [304, 43] width 17 height 11
drag, startPoint x: 230, startPoint y: 123, endPoint x: 272, endPoint y: 80, distance: 60.0
click at [230, 124] on div at bounding box center [238, 128] width 59 height 60
click at [296, 56] on span "larger" at bounding box center [304, 53] width 17 height 7
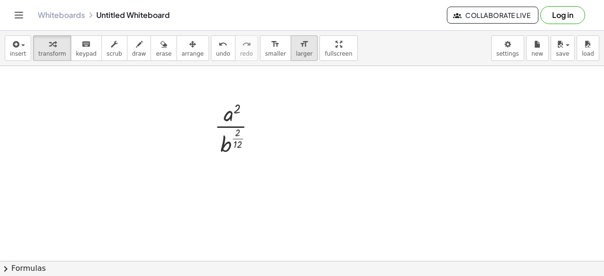
click at [296, 56] on span "larger" at bounding box center [304, 53] width 17 height 7
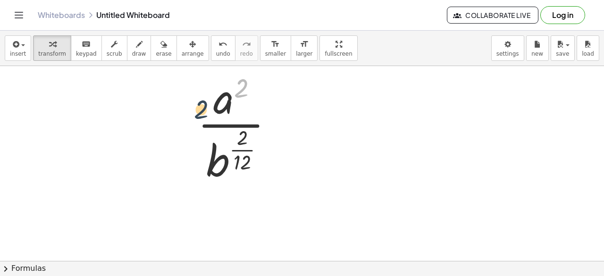
drag, startPoint x: 255, startPoint y: 99, endPoint x: 251, endPoint y: 108, distance: 9.7
click at [248, 115] on div at bounding box center [239, 127] width 94 height 118
click at [127, 46] on button "draw" at bounding box center [139, 47] width 25 height 25
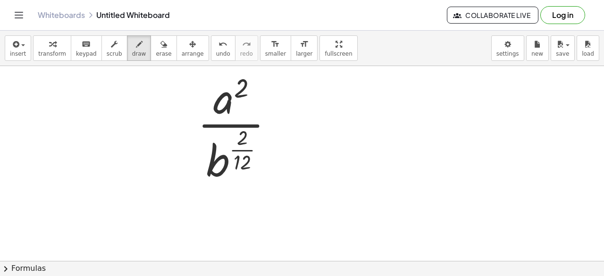
drag, startPoint x: 168, startPoint y: 64, endPoint x: 226, endPoint y: 109, distance: 73.9
click at [228, 110] on div "insert select one: Math Expression Function Text Youtube Video Graphing Geometr…" at bounding box center [302, 153] width 604 height 245
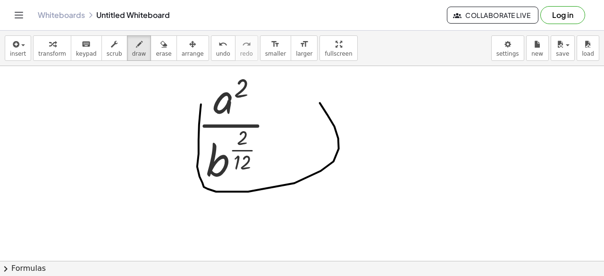
drag, startPoint x: 197, startPoint y: 166, endPoint x: 156, endPoint y: 110, distance: 69.4
